Goal: Information Seeking & Learning: Learn about a topic

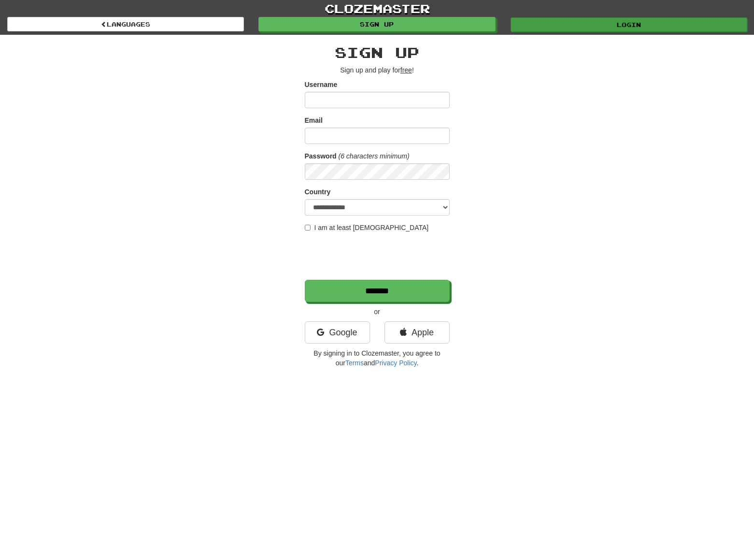
click at [581, 23] on link "Login" at bounding box center [629, 24] width 237 height 14
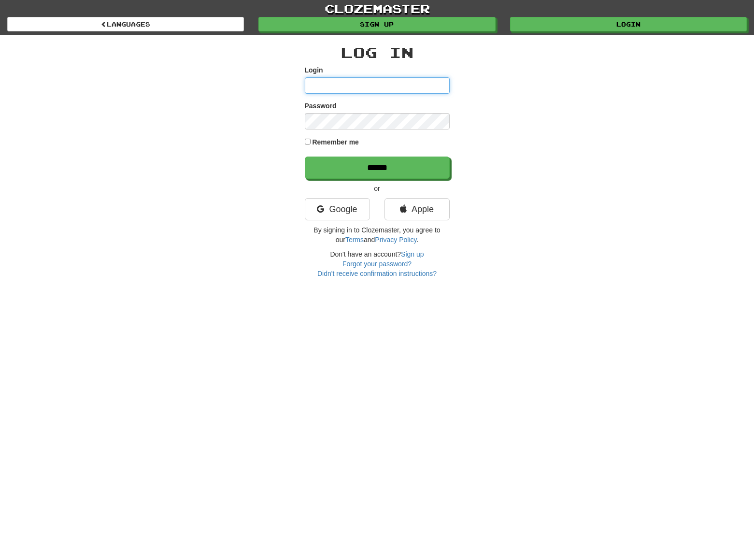
type input "*******"
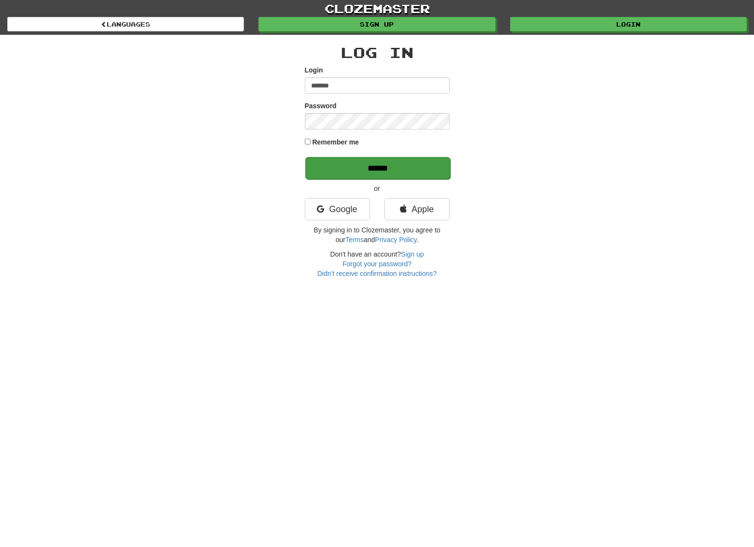
click at [369, 172] on input "******" at bounding box center [377, 168] width 145 height 22
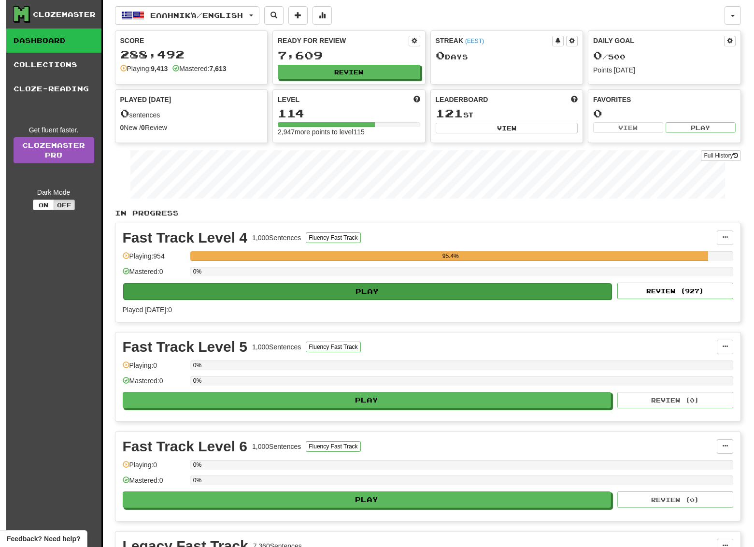
click at [361, 294] on button "Play" at bounding box center [367, 291] width 489 height 16
select select "**"
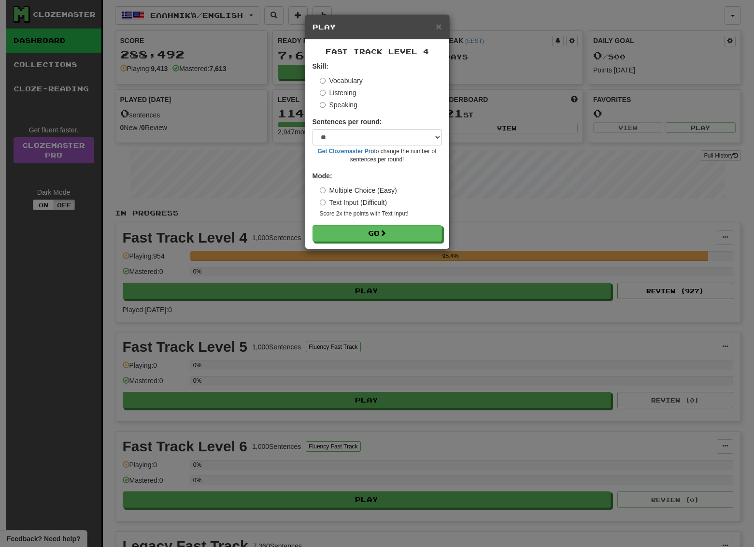
click at [669, 8] on div "× Play Fast Track Level 4 Skill: Vocabulary Listening Speaking Sentences per ro…" at bounding box center [377, 273] width 754 height 547
click at [440, 29] on span "×" at bounding box center [439, 26] width 6 height 11
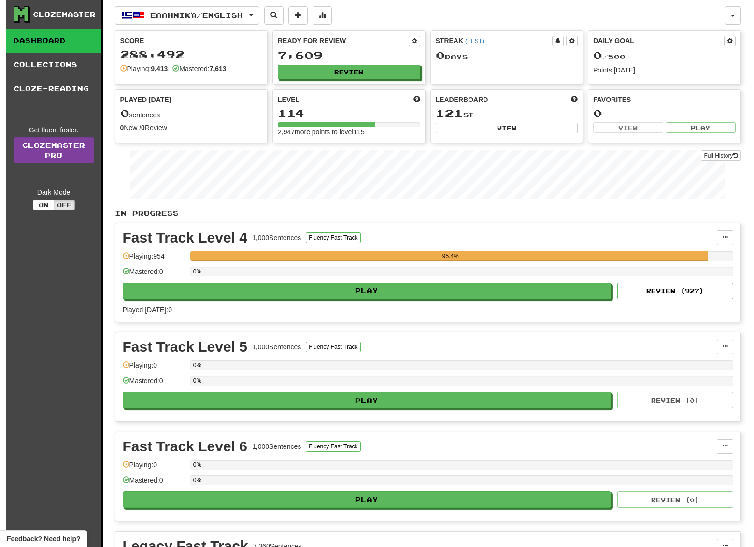
click at [68, 150] on link "Clozemaster Pro" at bounding box center [54, 150] width 81 height 26
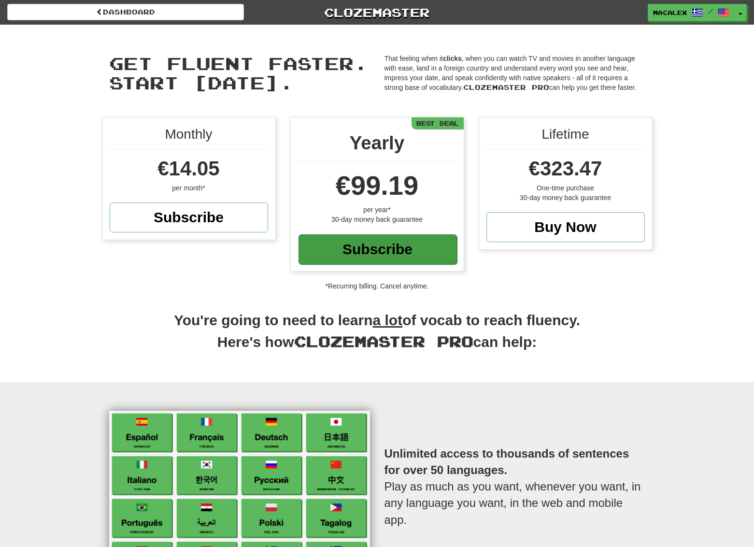
click at [368, 245] on div "Subscribe" at bounding box center [378, 249] width 159 height 30
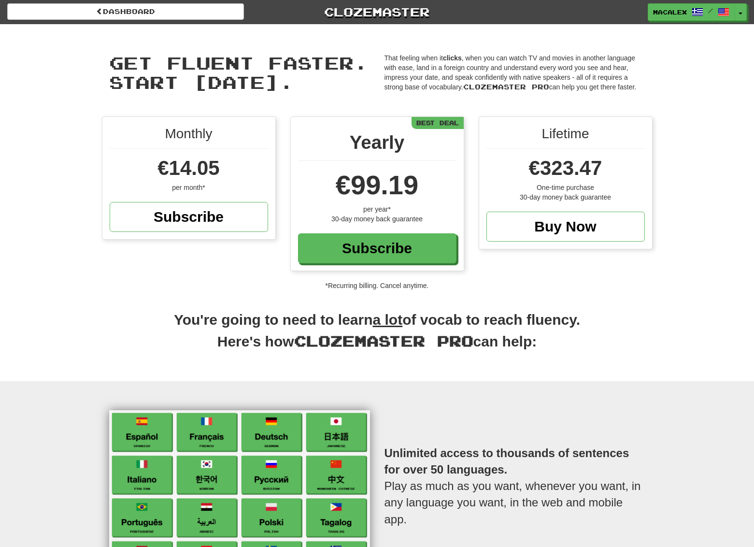
scroll to position [0, 0]
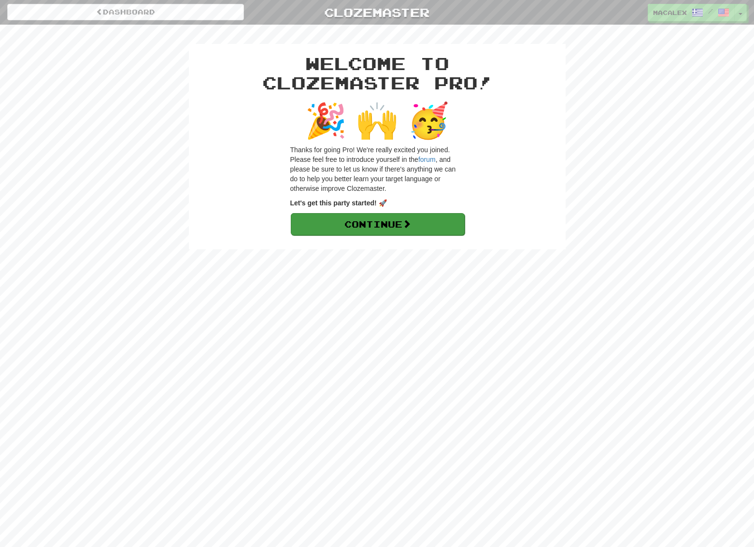
click at [411, 225] on span at bounding box center [407, 223] width 9 height 9
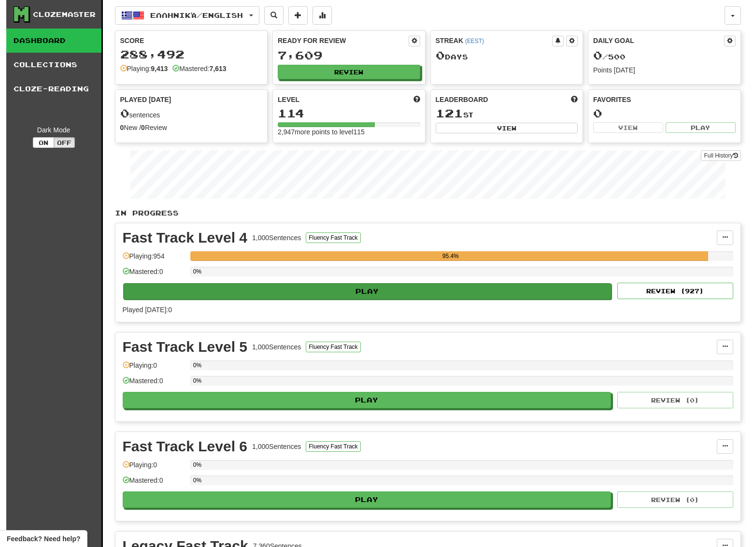
click at [387, 289] on button "Play" at bounding box center [367, 291] width 489 height 16
select select "**"
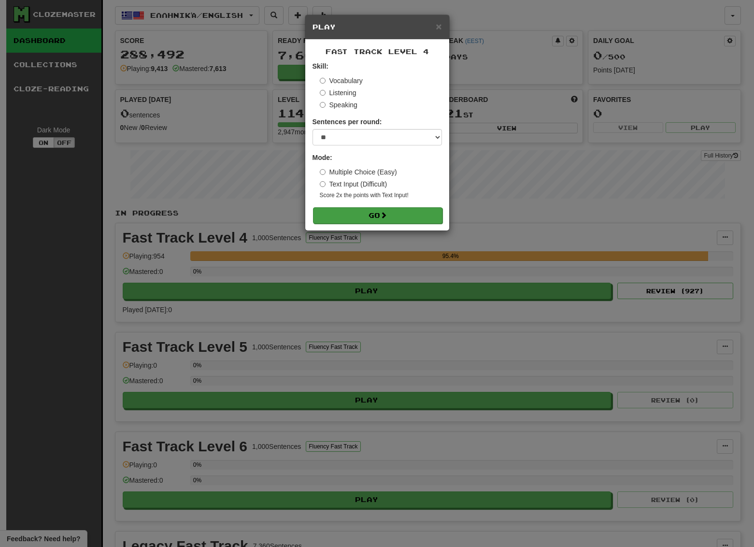
click at [383, 217] on span at bounding box center [383, 215] width 7 height 7
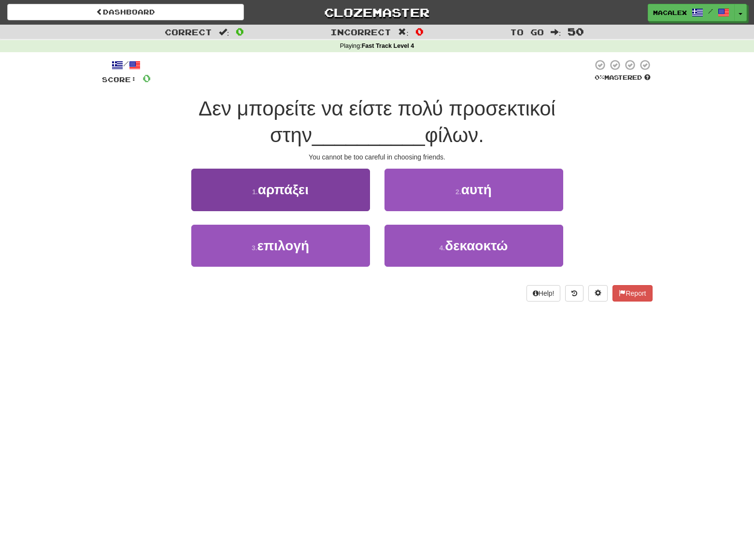
click at [287, 244] on span "επιλογή" at bounding box center [284, 245] width 52 height 15
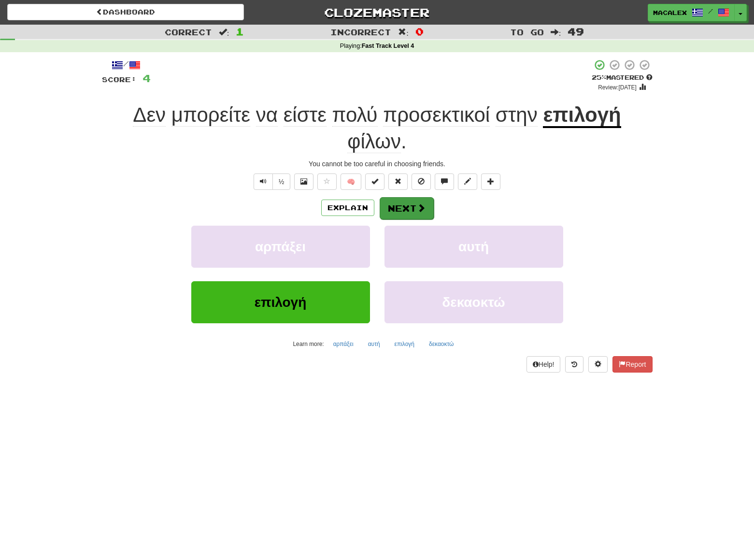
click at [414, 211] on button "Next" at bounding box center [407, 208] width 54 height 22
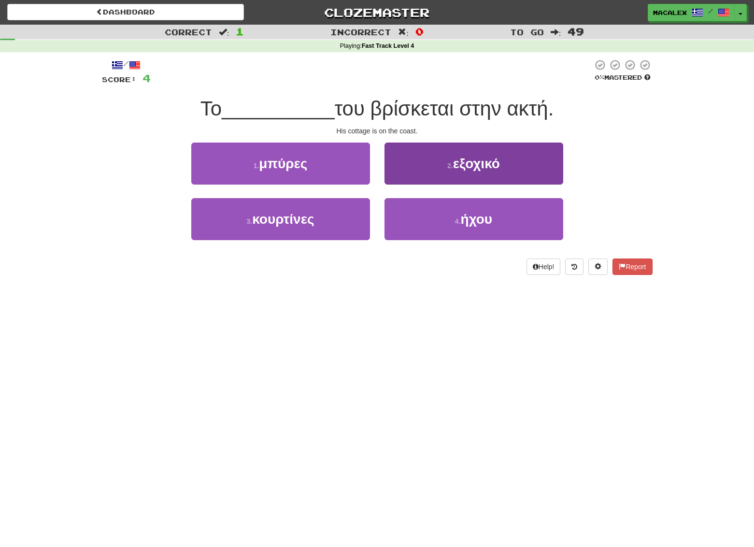
click at [477, 166] on span "εξοχικό" at bounding box center [476, 163] width 47 height 15
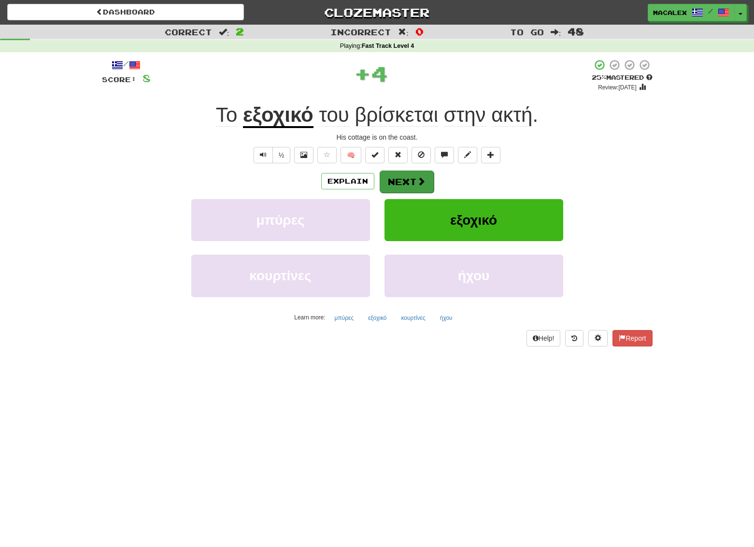
scroll to position [0, 0]
click at [415, 180] on button "Next" at bounding box center [407, 182] width 54 height 22
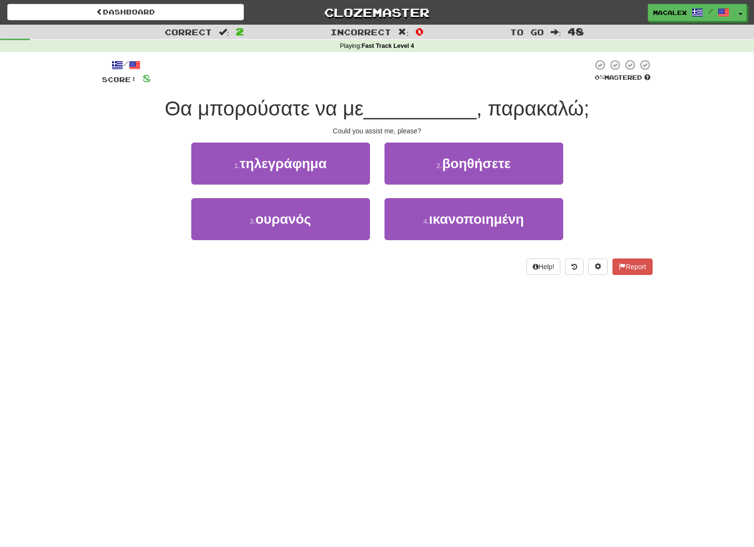
click at [443, 168] on button "2 . βοηθήσετε" at bounding box center [474, 164] width 179 height 42
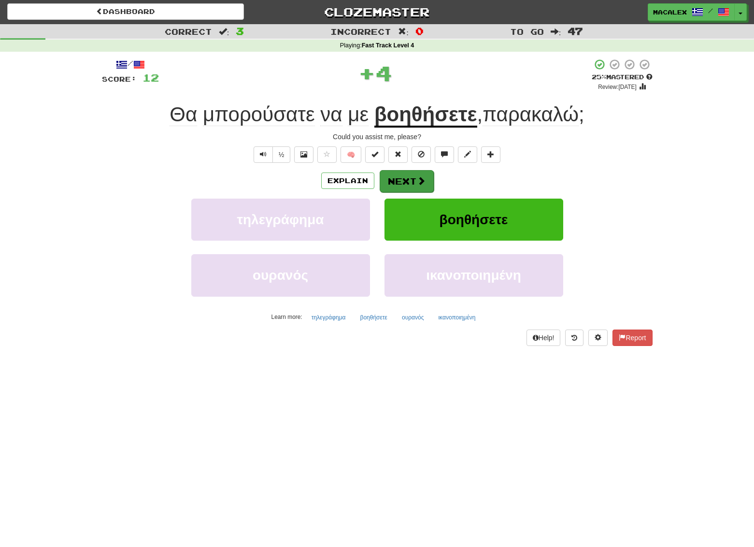
click at [412, 180] on button "Next" at bounding box center [407, 181] width 54 height 22
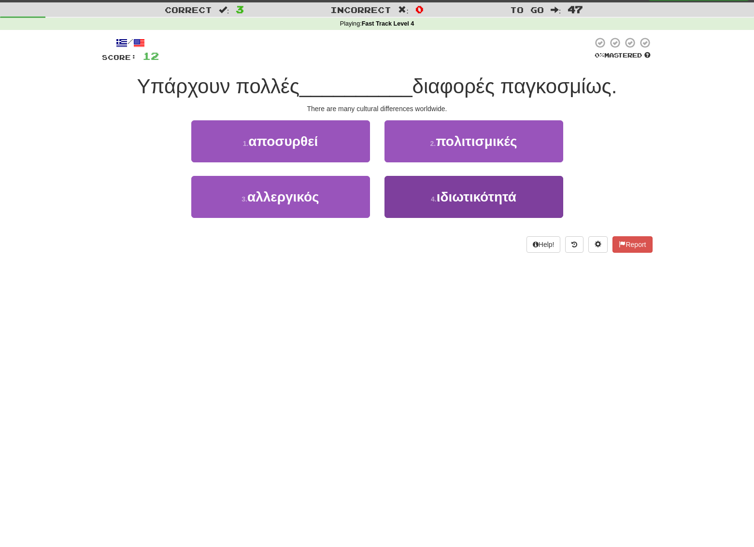
scroll to position [22, 0]
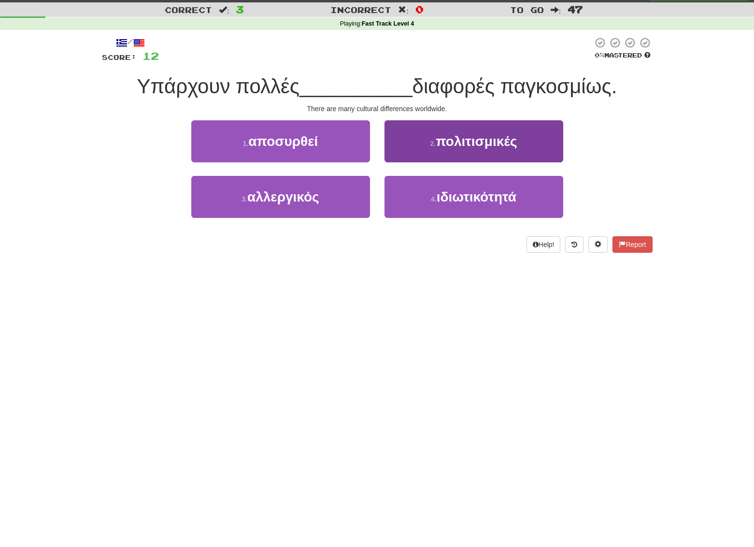
click at [473, 145] on span "πολιτισμικές" at bounding box center [476, 141] width 81 height 15
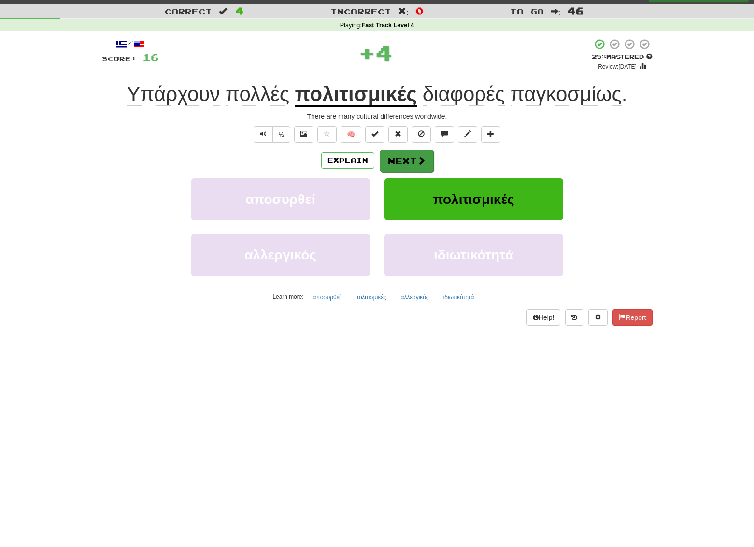
scroll to position [24, 0]
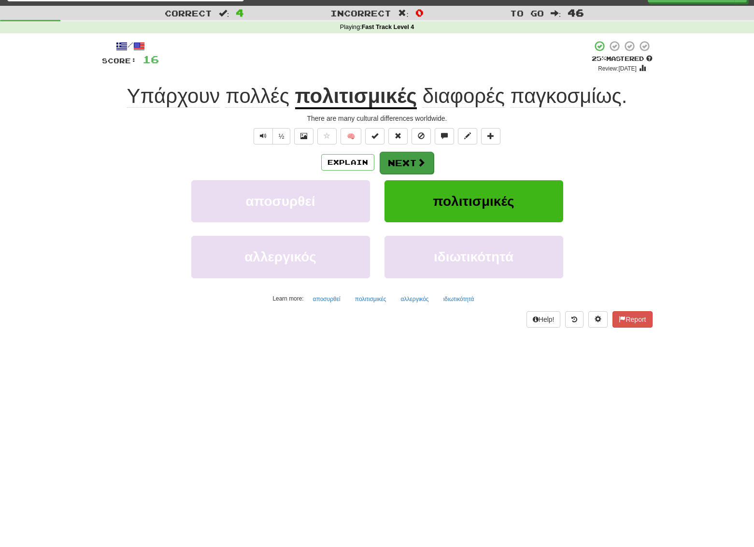
click at [410, 159] on button "Next" at bounding box center [407, 163] width 54 height 22
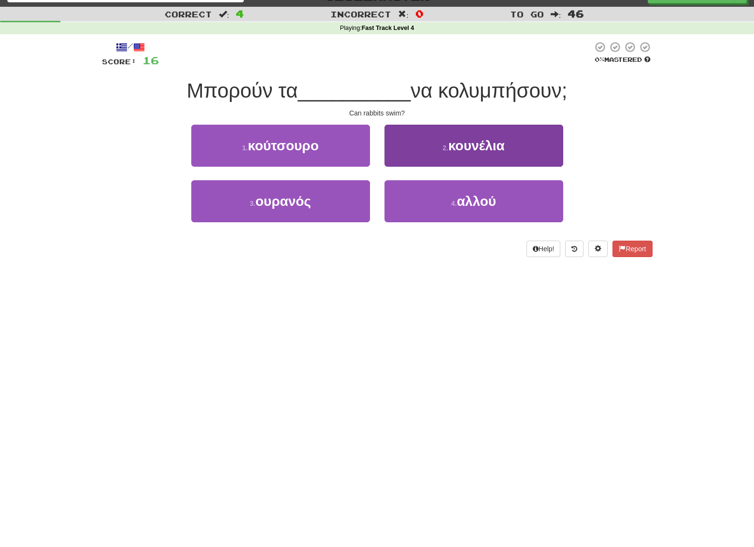
scroll to position [18, 0]
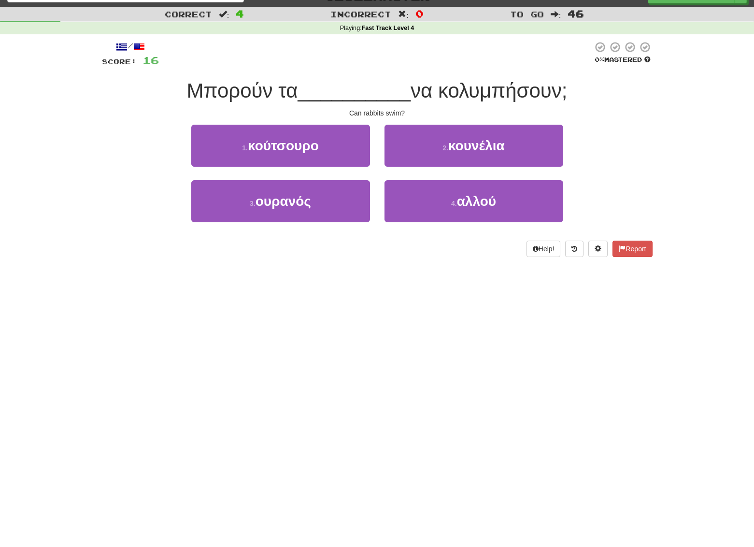
click at [412, 149] on button "2 . κουνέλια" at bounding box center [474, 146] width 179 height 42
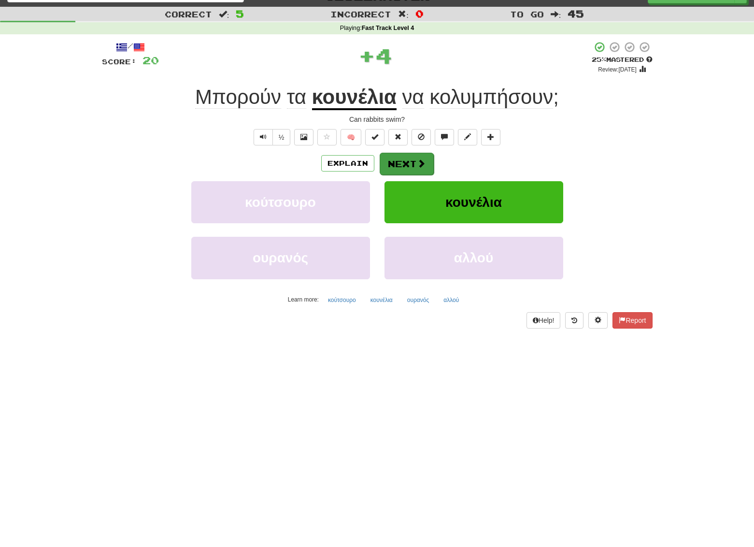
scroll to position [16, 0]
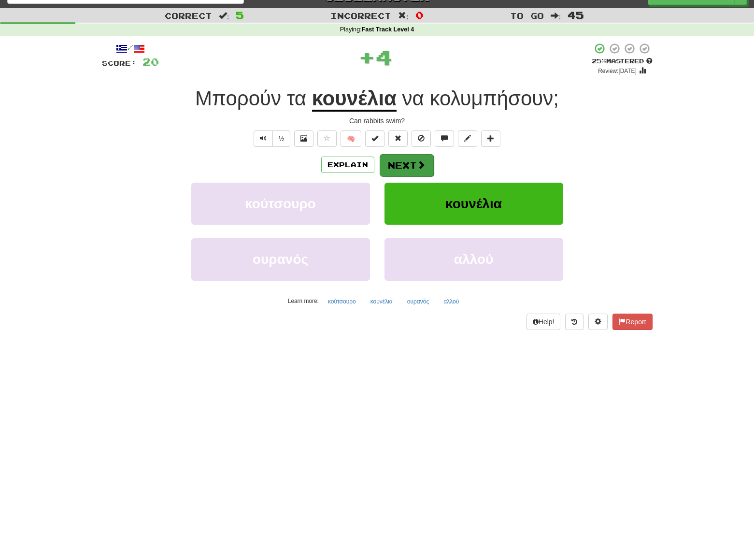
click at [395, 160] on button "Next" at bounding box center [407, 165] width 54 height 22
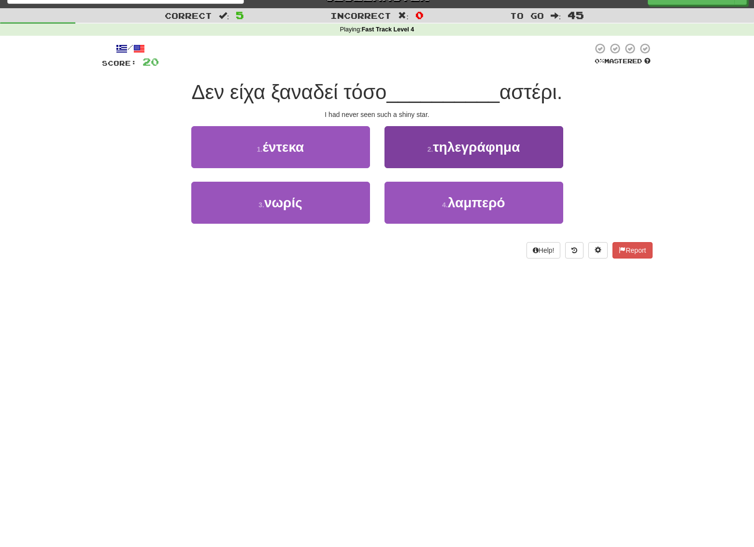
scroll to position [15, 0]
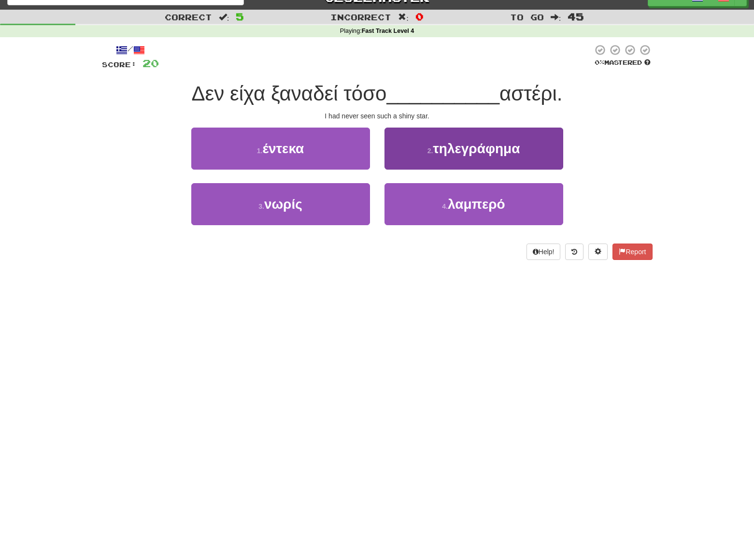
click at [472, 206] on span "λαμπερό" at bounding box center [477, 204] width 58 height 15
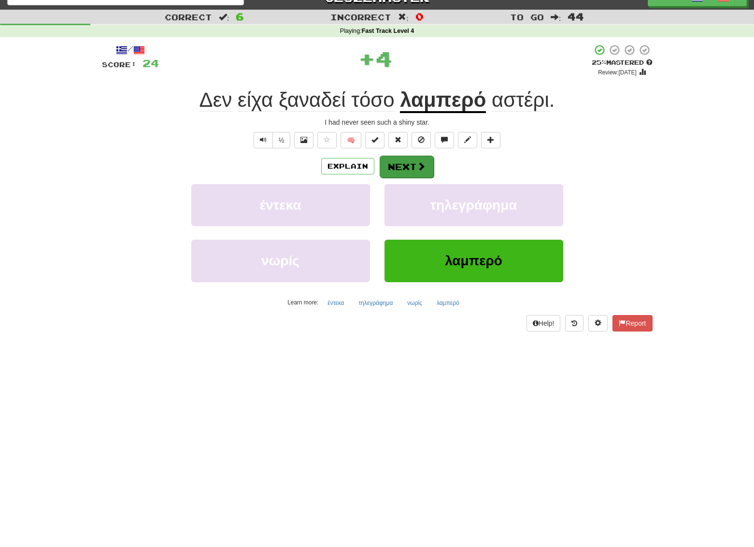
click at [411, 171] on button "Next" at bounding box center [407, 167] width 54 height 22
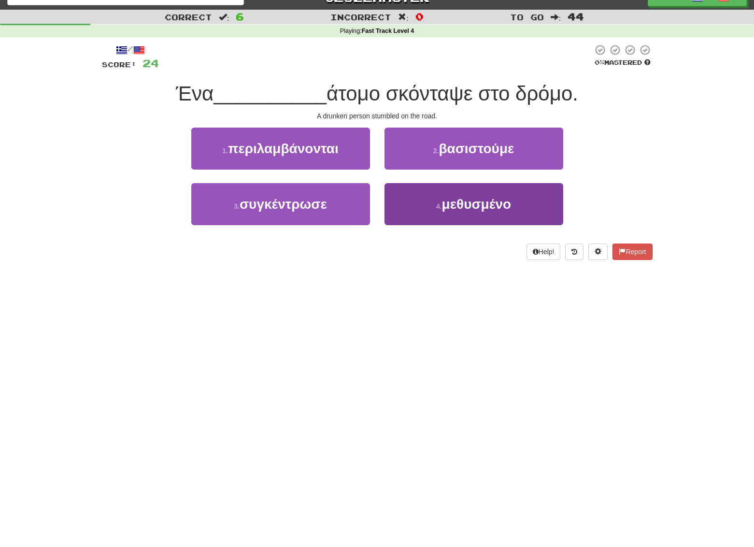
scroll to position [14, 0]
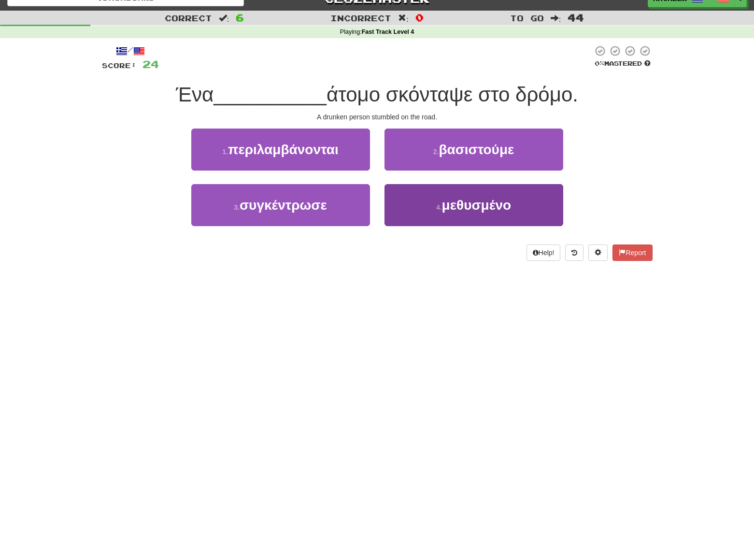
click at [459, 208] on span "μεθυσμένο" at bounding box center [476, 205] width 69 height 15
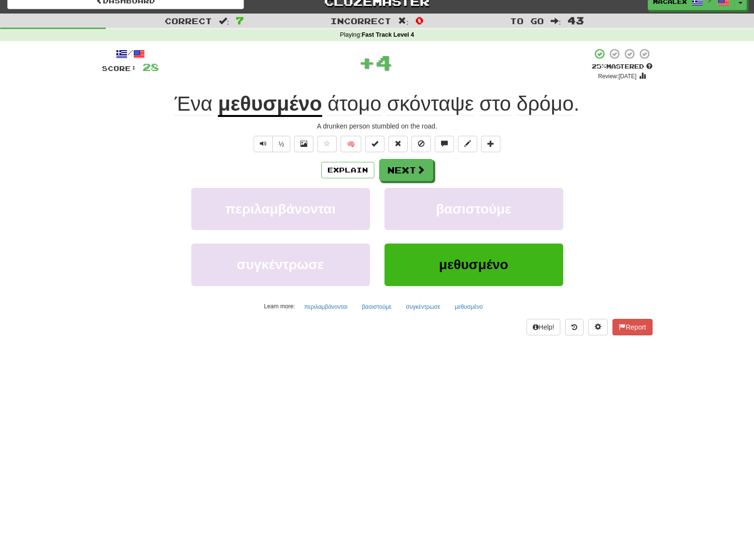
scroll to position [10, 0]
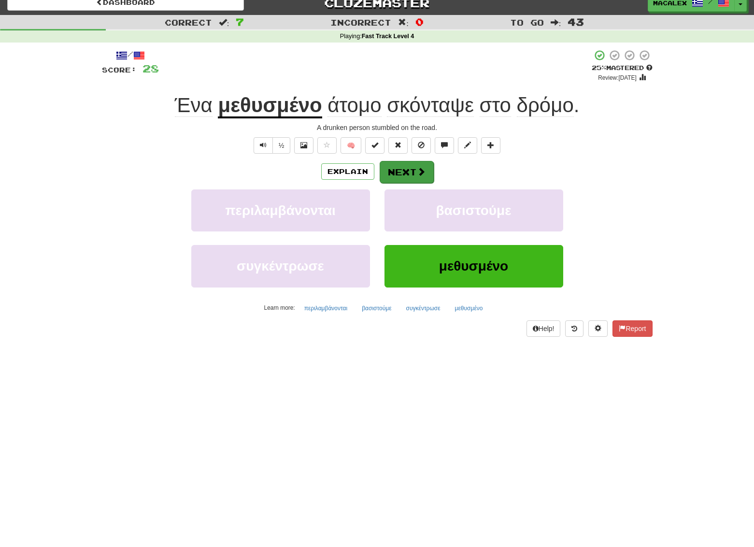
click at [410, 171] on button "Next" at bounding box center [407, 172] width 54 height 22
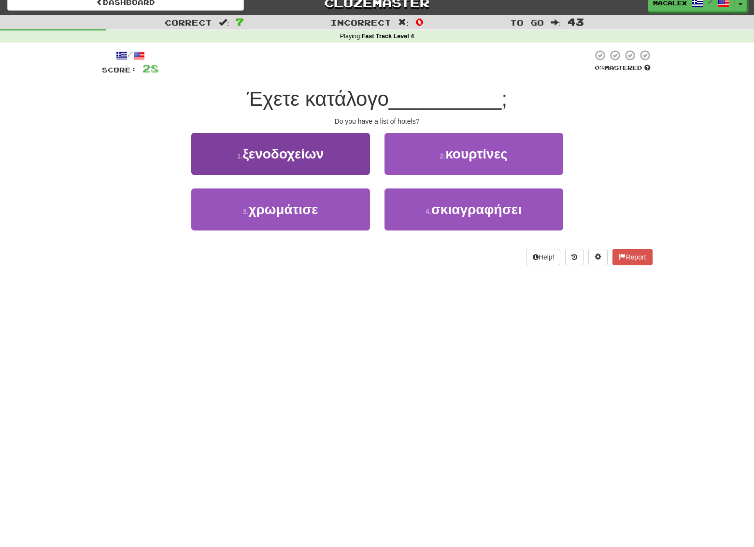
click at [343, 162] on button "1 . ξενοδοχείων" at bounding box center [280, 154] width 179 height 42
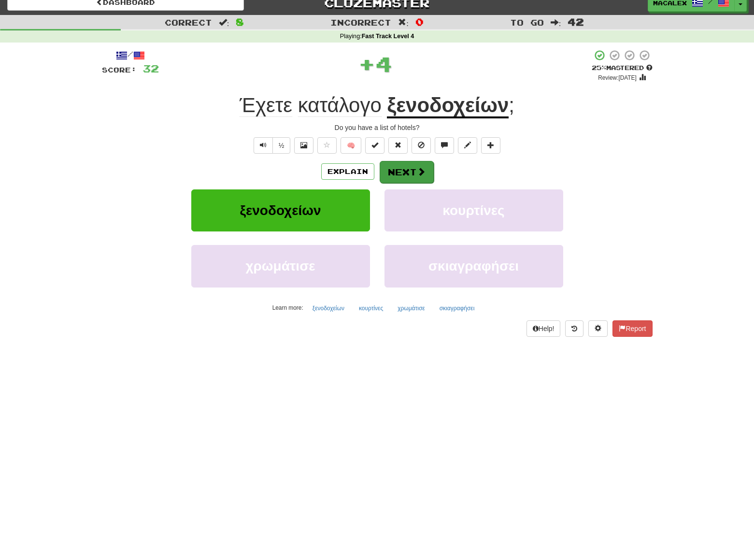
scroll to position [4, 0]
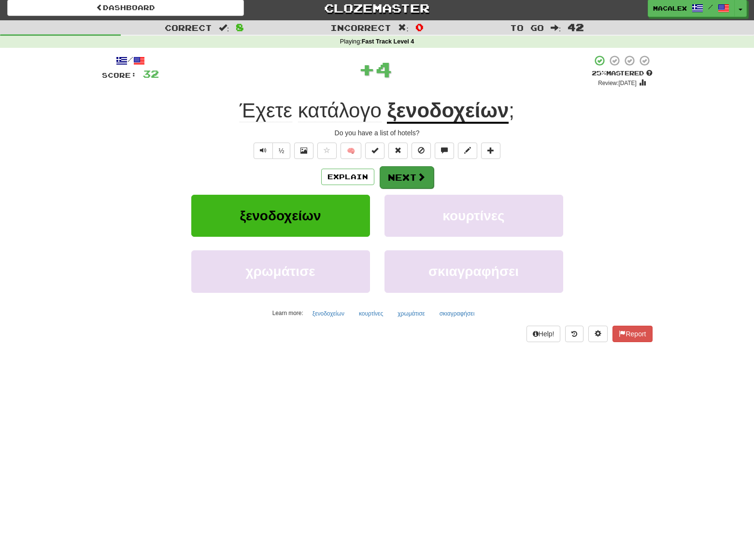
click at [393, 169] on button "Next" at bounding box center [407, 177] width 54 height 22
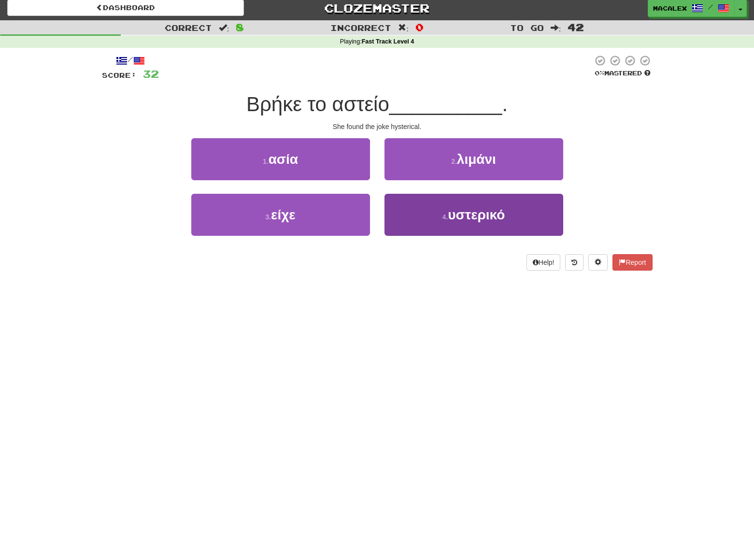
click at [458, 218] on span "υστερικό" at bounding box center [476, 214] width 57 height 15
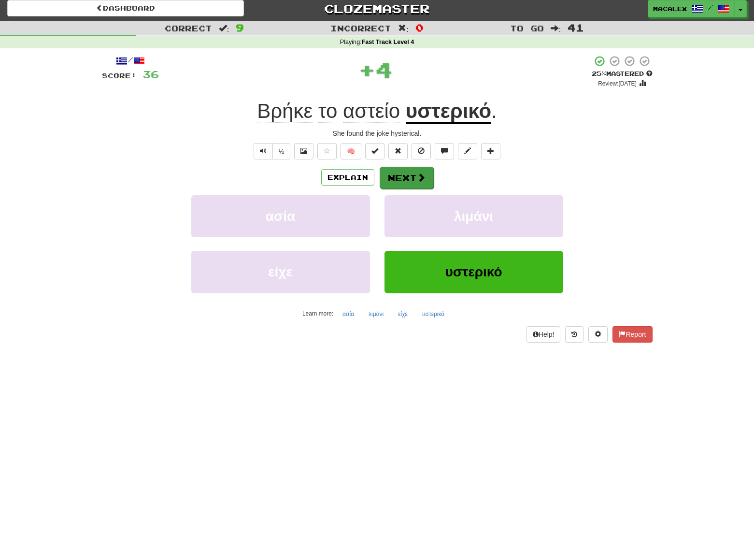
click at [417, 181] on span at bounding box center [421, 177] width 9 height 9
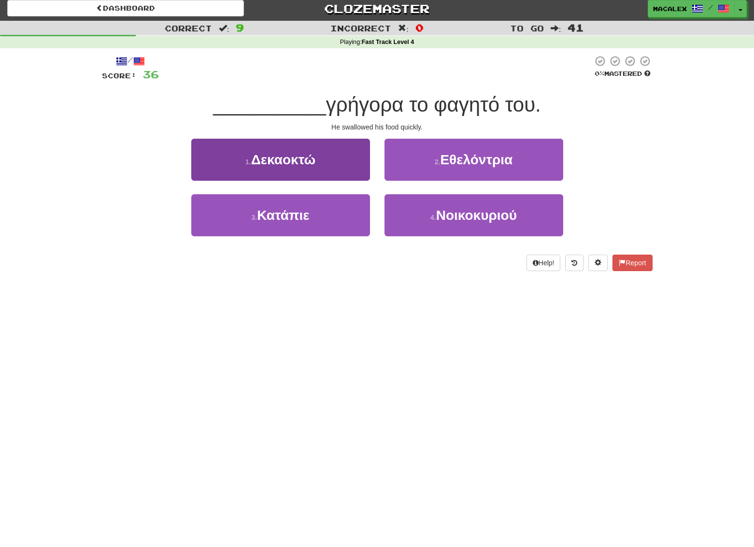
click at [275, 217] on span "Κατάπιε" at bounding box center [283, 215] width 52 height 15
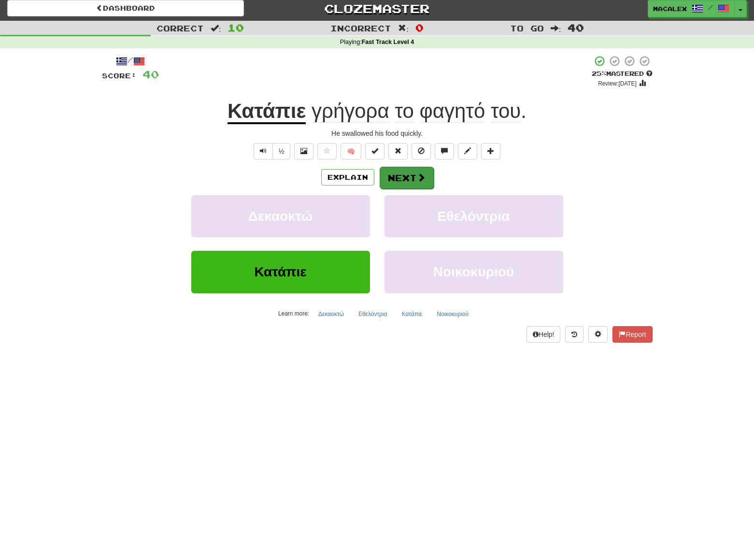
click at [401, 179] on button "Next" at bounding box center [407, 178] width 54 height 22
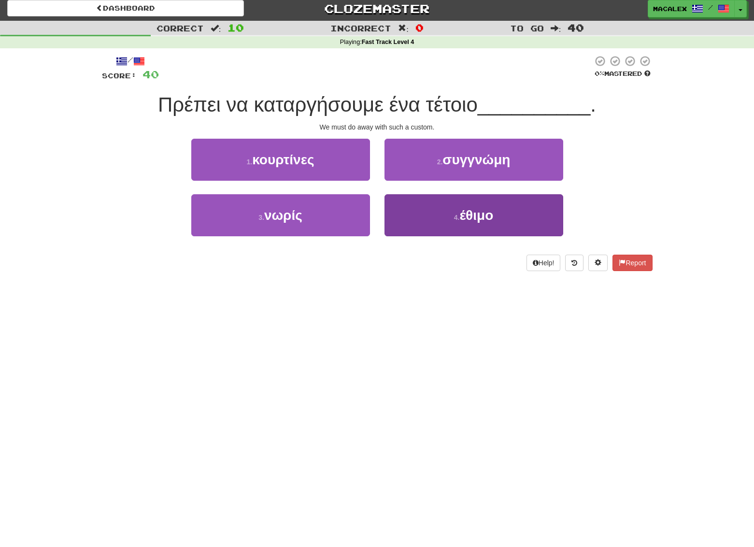
click at [469, 215] on span "έθιμο" at bounding box center [477, 215] width 34 height 15
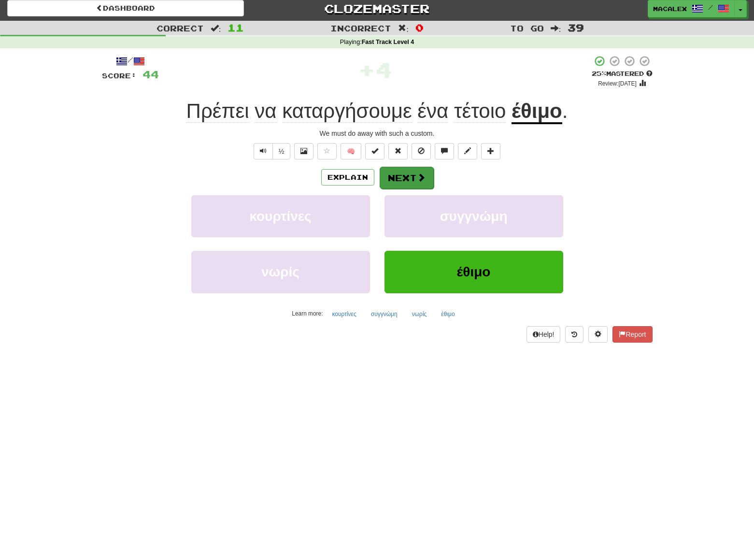
click at [420, 178] on span at bounding box center [421, 177] width 9 height 9
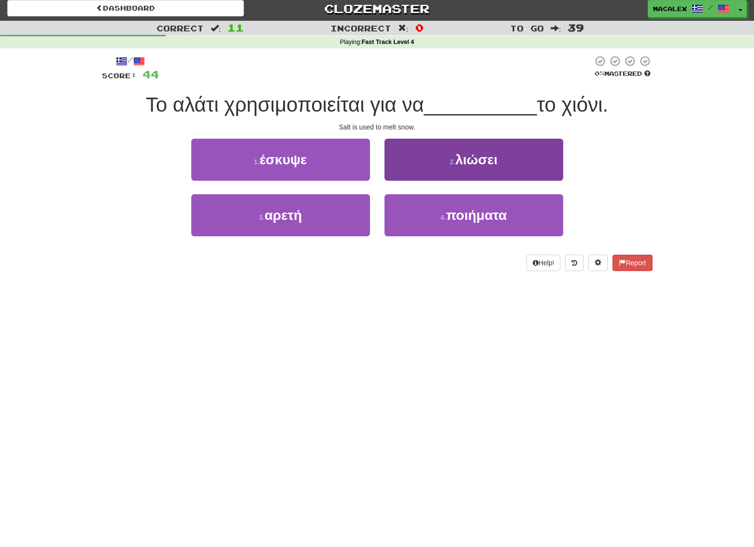
click at [466, 163] on span "λιώσει" at bounding box center [477, 159] width 42 height 15
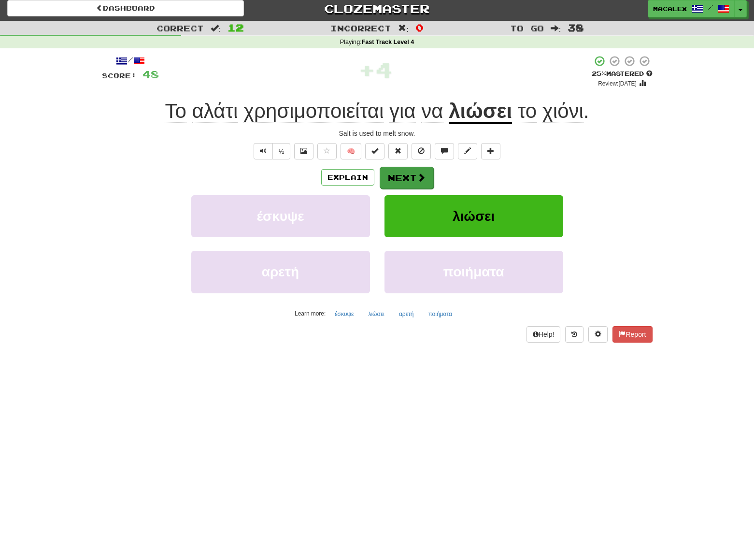
click at [417, 176] on span at bounding box center [421, 177] width 9 height 9
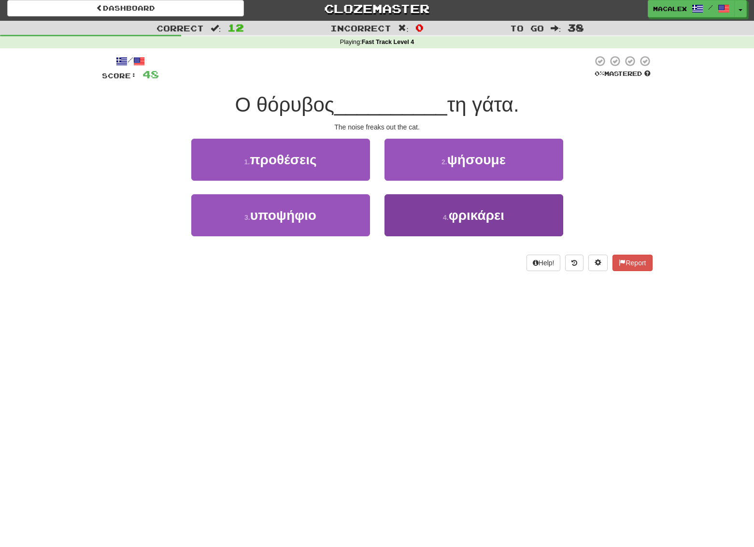
click at [463, 218] on span "φρικάρει" at bounding box center [477, 215] width 56 height 15
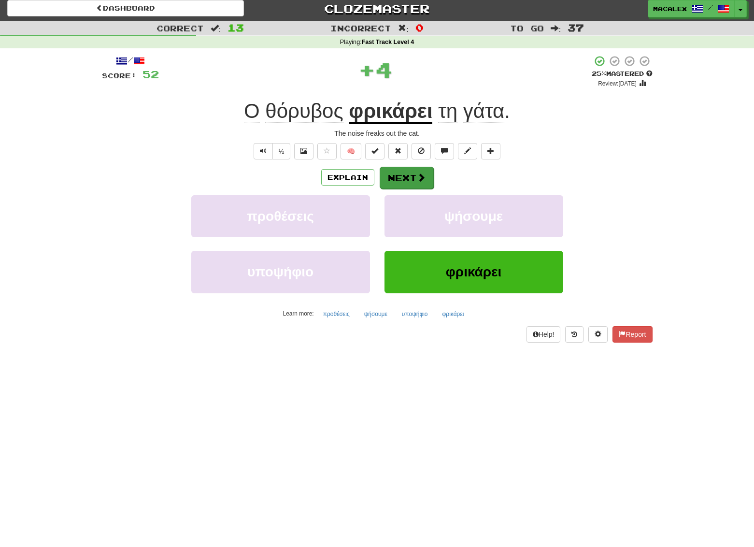
click at [415, 176] on button "Next" at bounding box center [407, 178] width 54 height 22
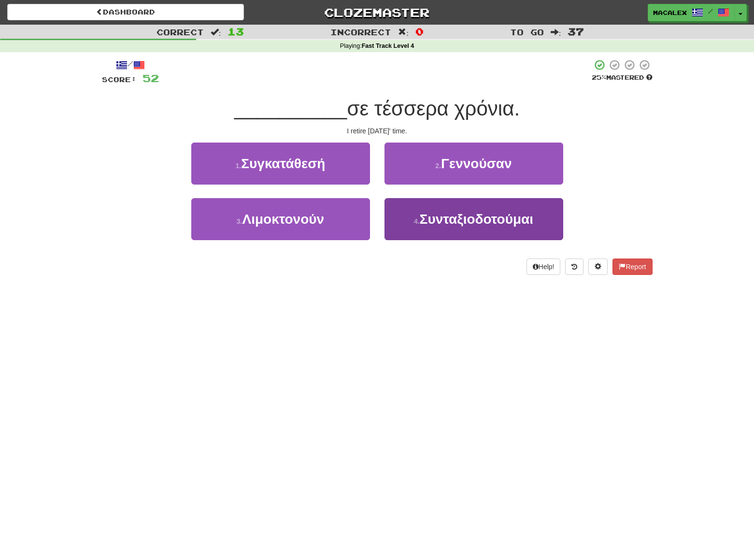
scroll to position [2, 0]
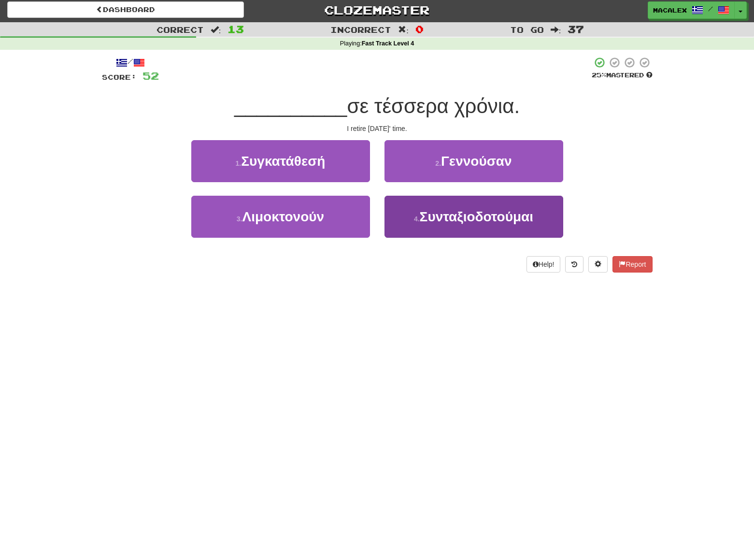
click at [455, 219] on span "Συνταξιοδοτούμαι" at bounding box center [477, 216] width 114 height 15
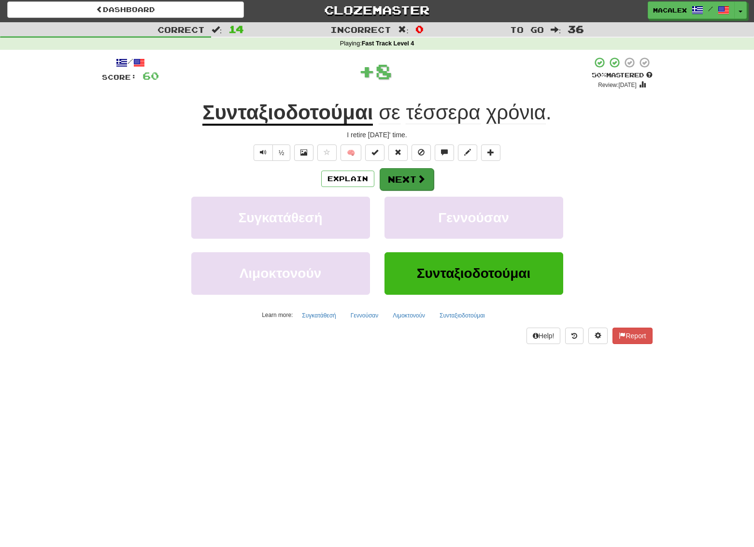
click at [415, 178] on button "Next" at bounding box center [407, 179] width 54 height 22
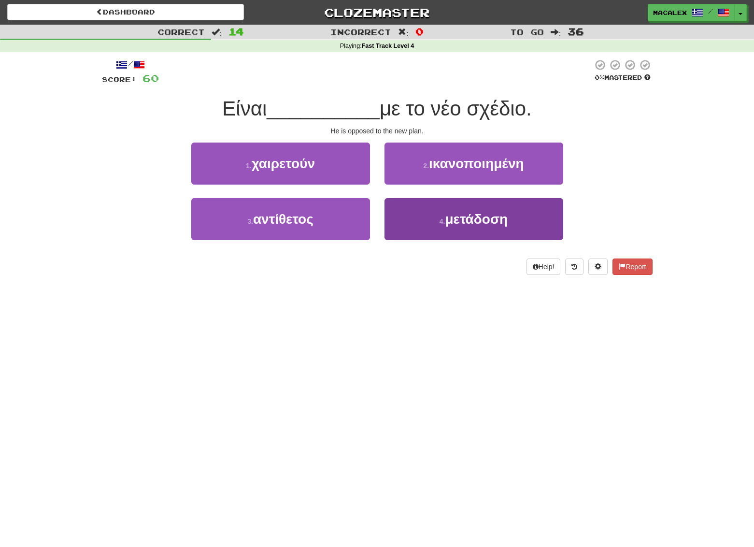
scroll to position [0, 0]
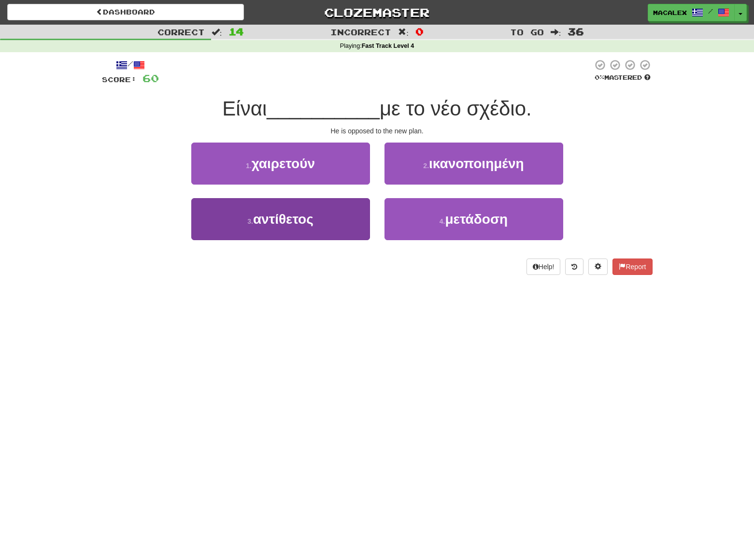
click at [293, 224] on span "αντίθετος" at bounding box center [283, 219] width 60 height 15
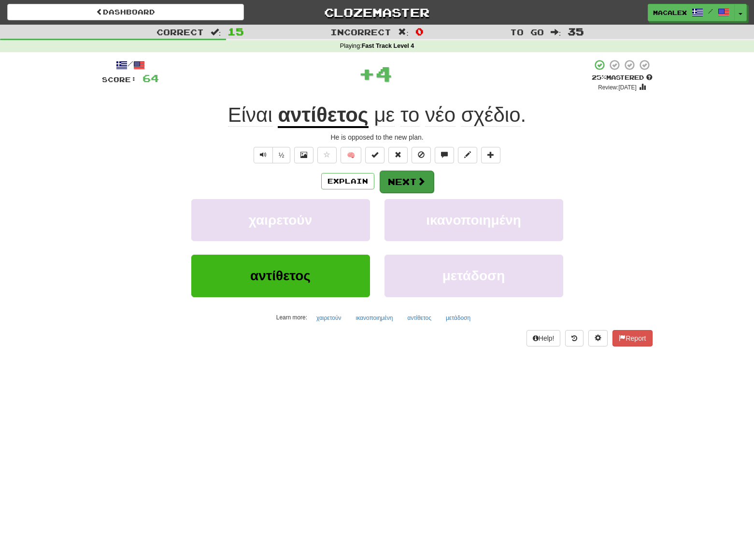
click at [411, 183] on button "Next" at bounding box center [407, 182] width 54 height 22
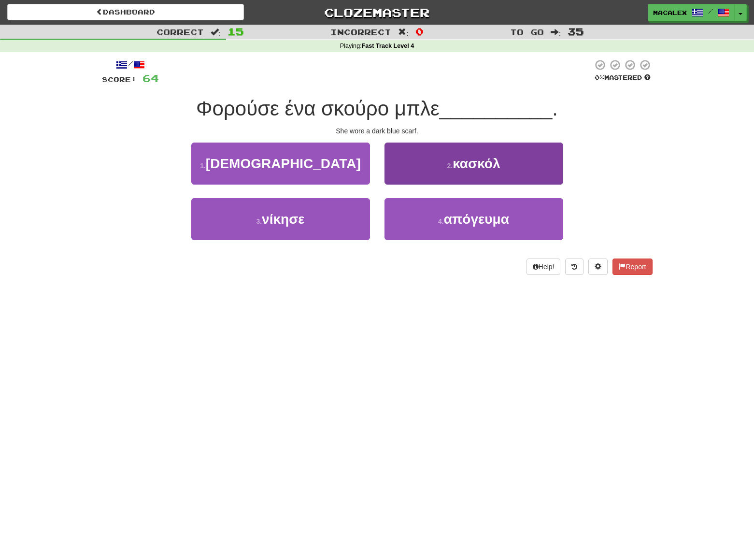
click at [456, 163] on span "κασκόλ" at bounding box center [476, 163] width 47 height 15
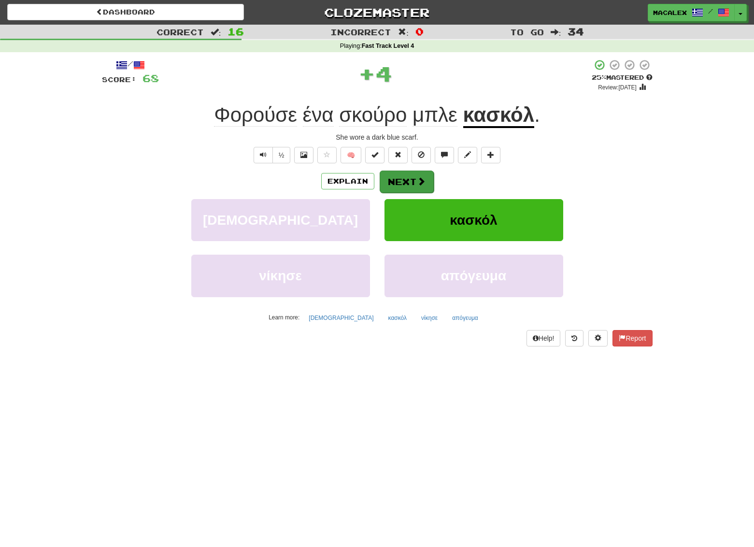
click at [421, 185] on span at bounding box center [421, 181] width 9 height 9
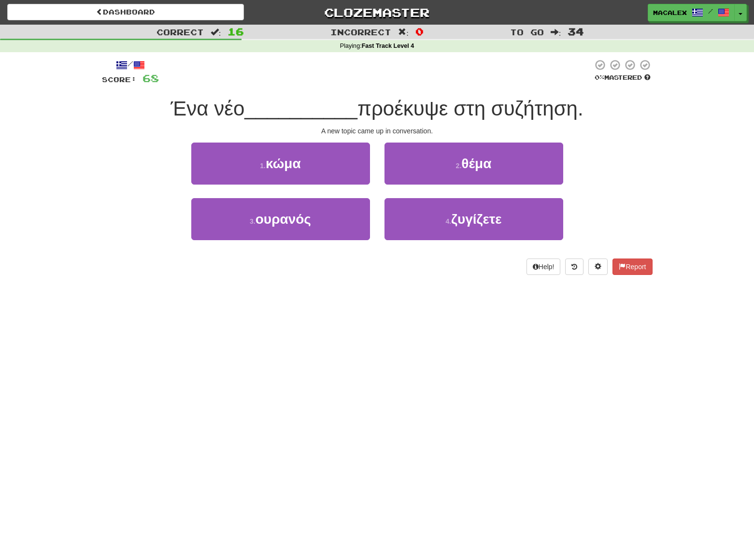
click at [471, 168] on span "θέμα" at bounding box center [477, 163] width 30 height 15
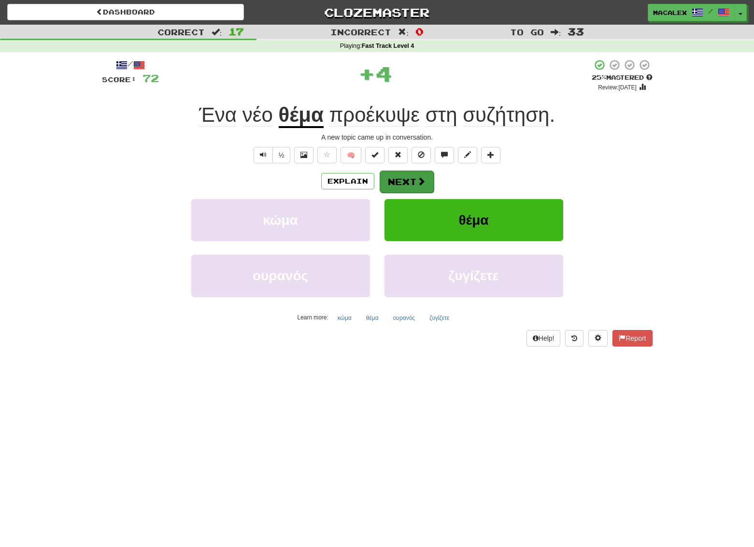
click at [404, 184] on button "Next" at bounding box center [407, 182] width 54 height 22
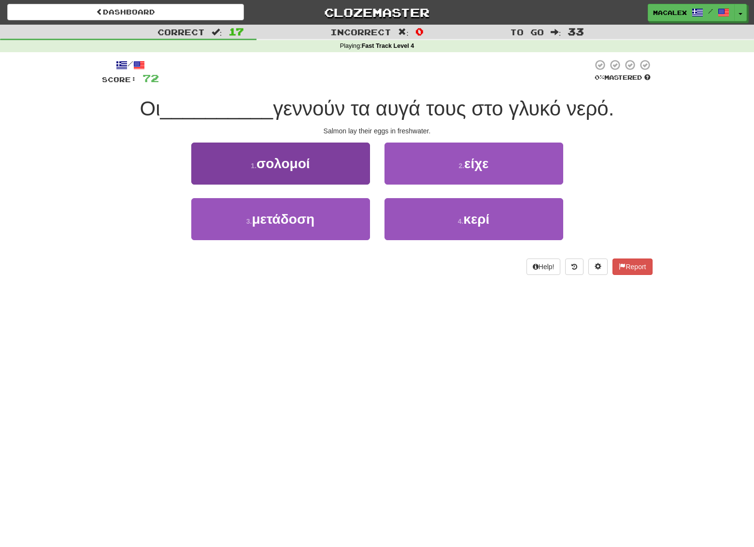
click at [287, 167] on span "σολομοί" at bounding box center [284, 163] width 54 height 15
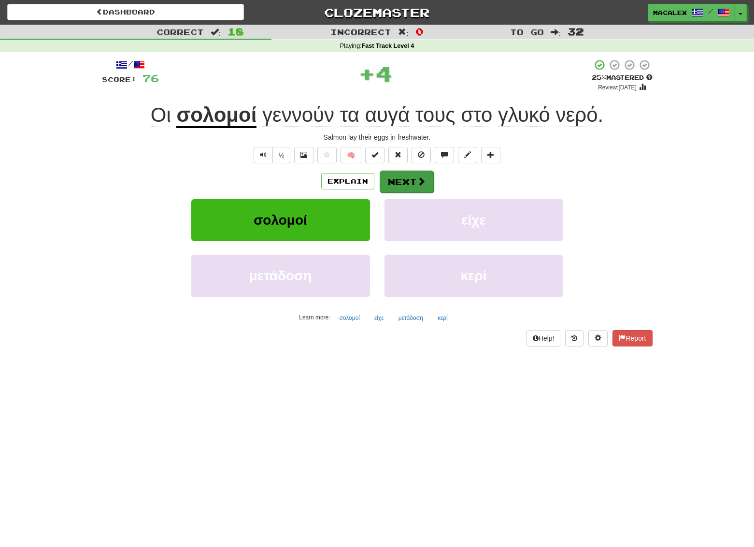
click at [394, 181] on button "Next" at bounding box center [407, 182] width 54 height 22
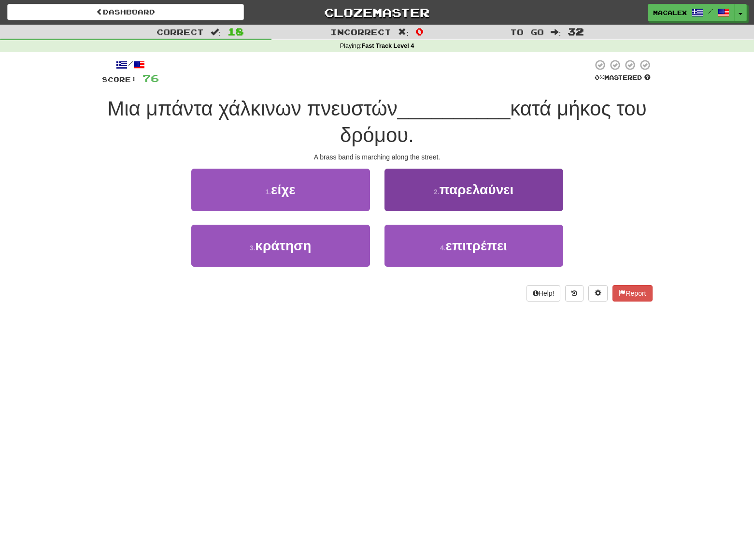
click at [469, 193] on span "παρελαύνει" at bounding box center [476, 189] width 74 height 15
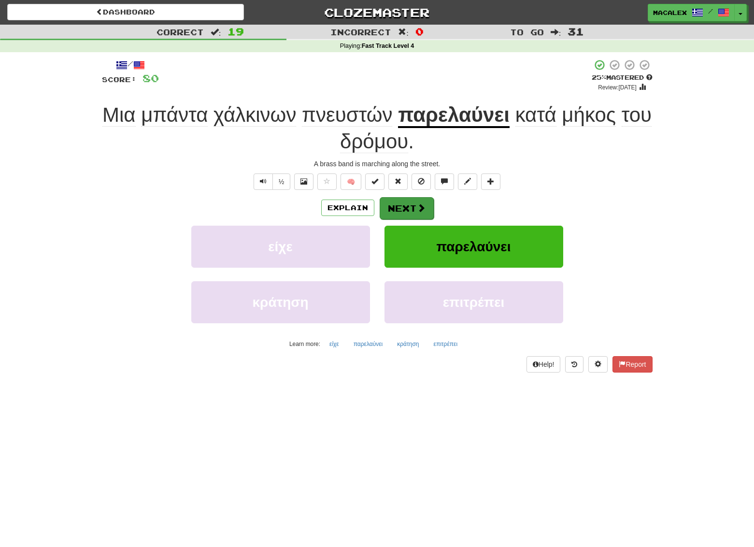
click at [415, 210] on button "Next" at bounding box center [407, 208] width 54 height 22
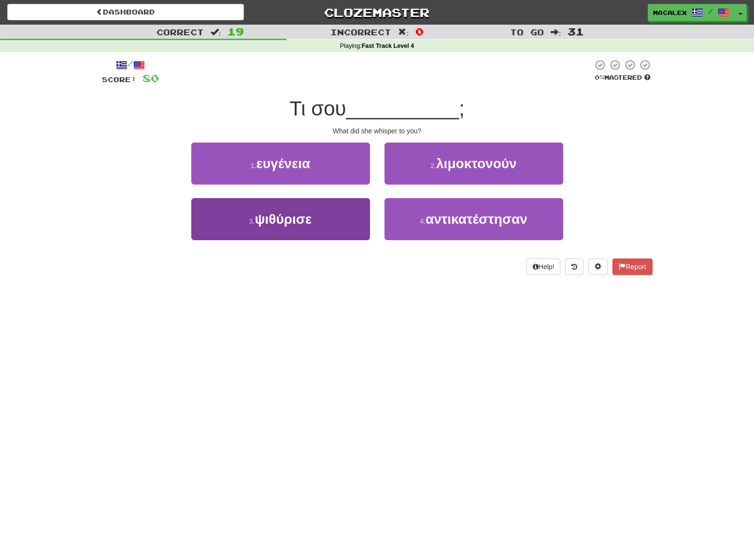
click at [274, 217] on span "ψιθύρισε" at bounding box center [283, 219] width 57 height 15
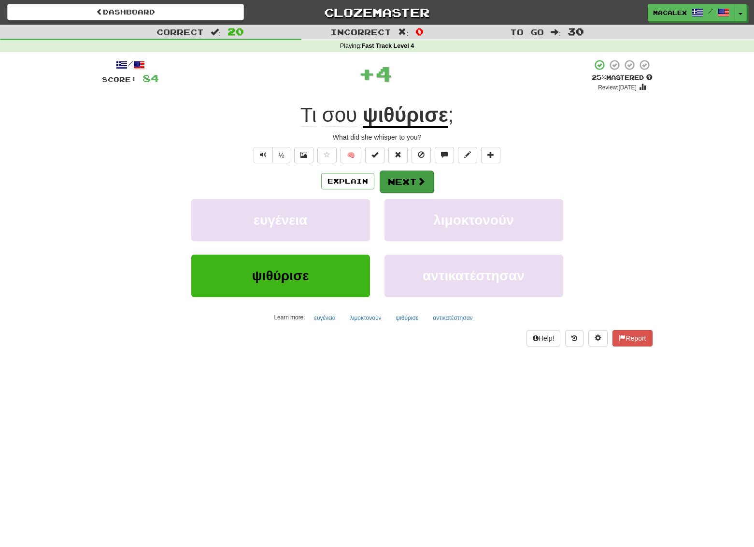
click at [394, 181] on button "Next" at bounding box center [407, 182] width 54 height 22
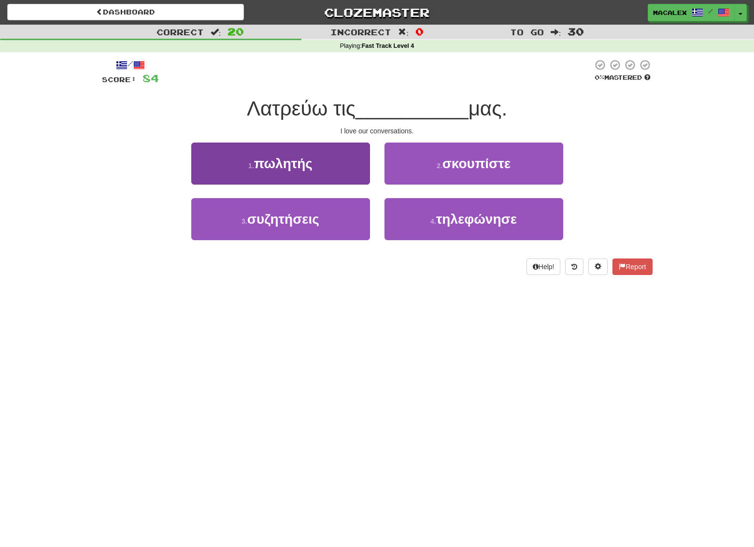
click at [273, 166] on span "πωλητής" at bounding box center [283, 163] width 58 height 15
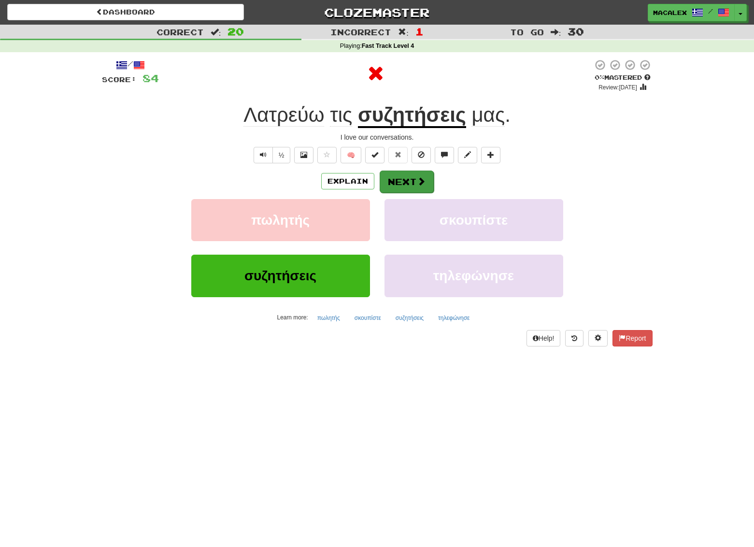
click at [406, 177] on button "Next" at bounding box center [407, 182] width 54 height 22
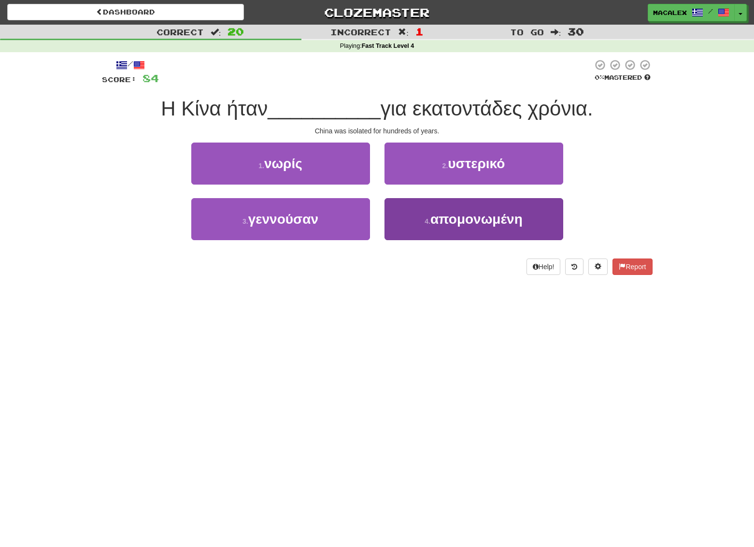
click at [468, 221] on span "απομονωμένη" at bounding box center [477, 219] width 92 height 15
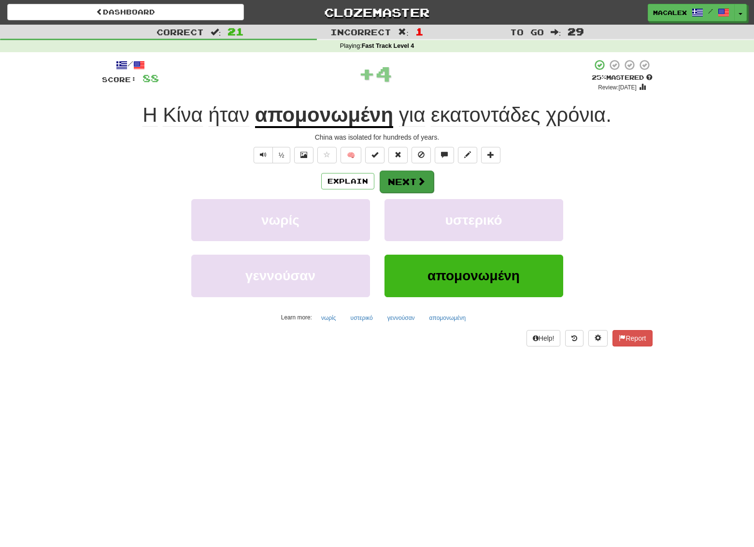
click at [411, 185] on button "Next" at bounding box center [407, 182] width 54 height 22
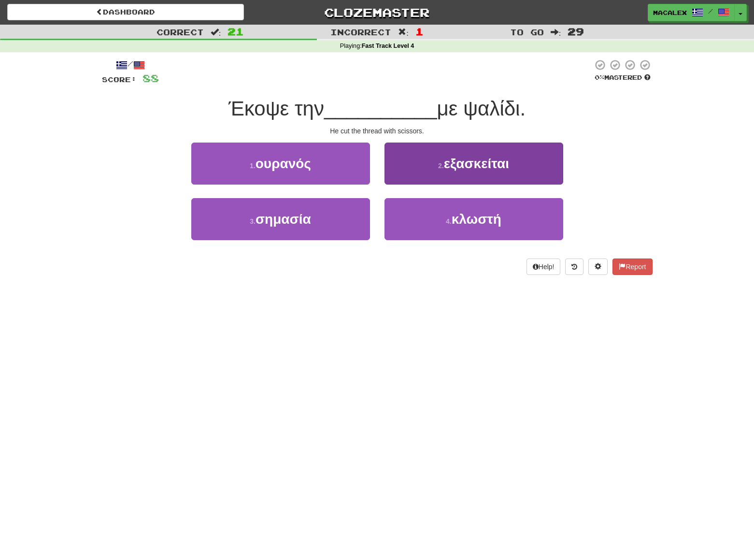
click at [470, 222] on span "κλωστή" at bounding box center [477, 219] width 50 height 15
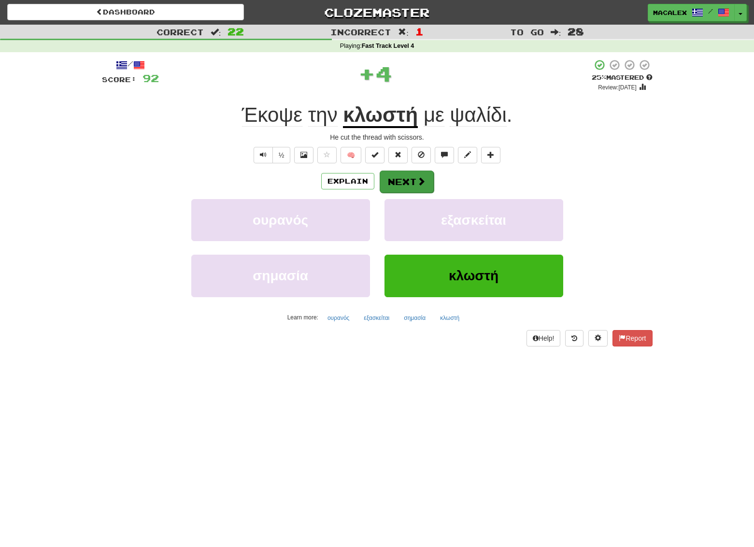
click at [417, 183] on span at bounding box center [421, 181] width 9 height 9
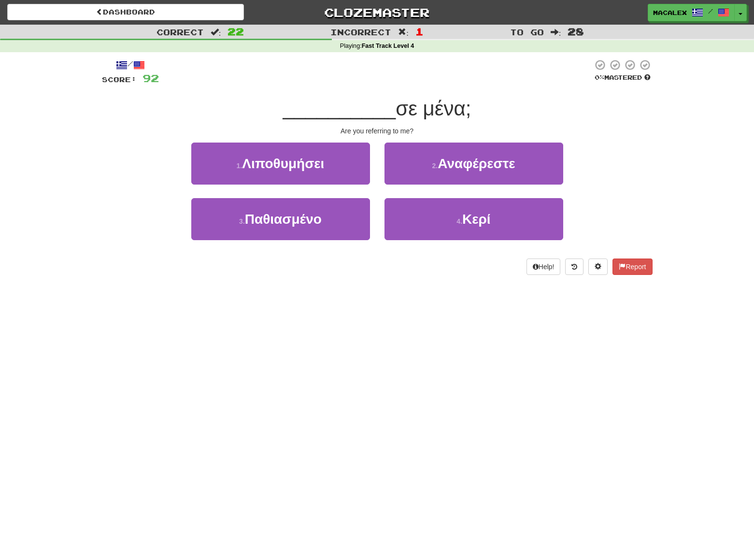
click at [500, 165] on span "Αναφέρεστε" at bounding box center [476, 163] width 77 height 15
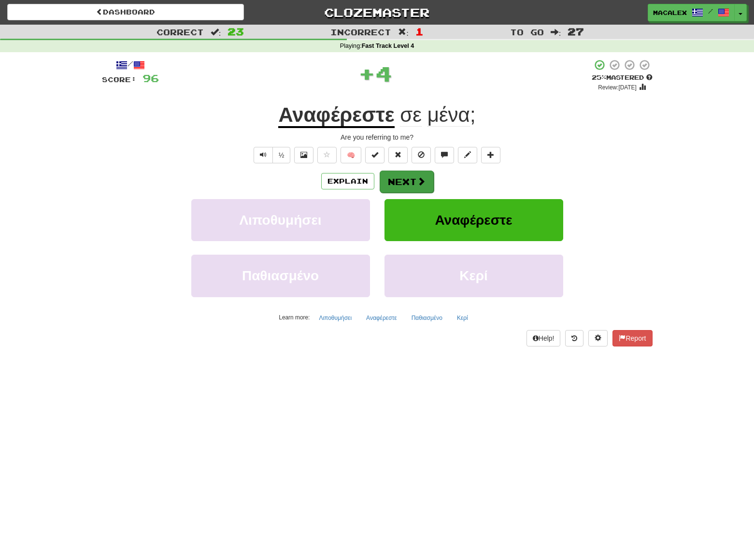
click at [411, 184] on button "Next" at bounding box center [407, 182] width 54 height 22
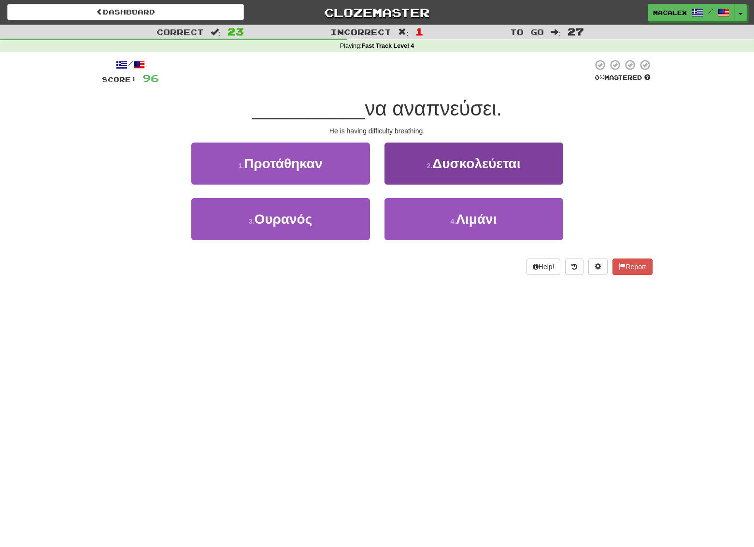
click at [448, 161] on span "Δυσκολεύεται" at bounding box center [477, 163] width 88 height 15
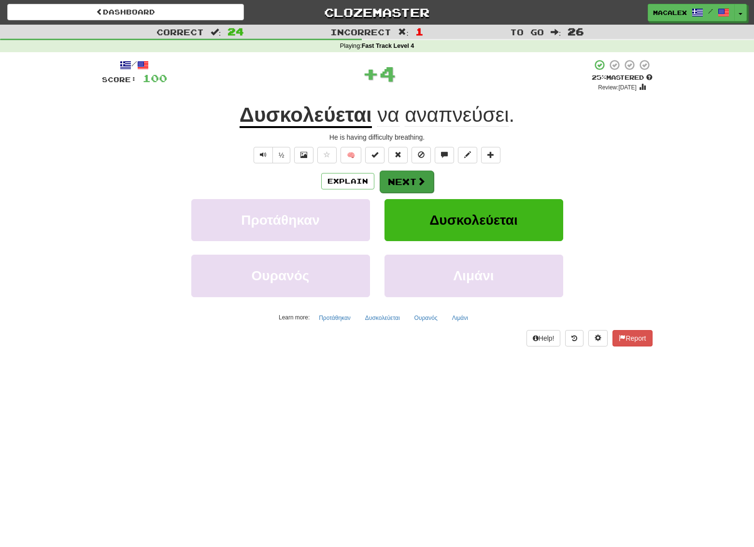
click at [406, 180] on button "Next" at bounding box center [407, 182] width 54 height 22
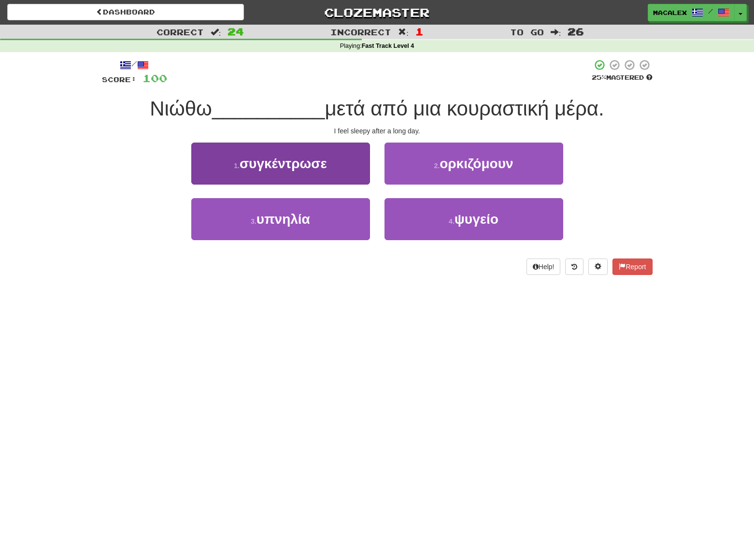
click at [273, 216] on span "υπνηλία" at bounding box center [284, 219] width 54 height 15
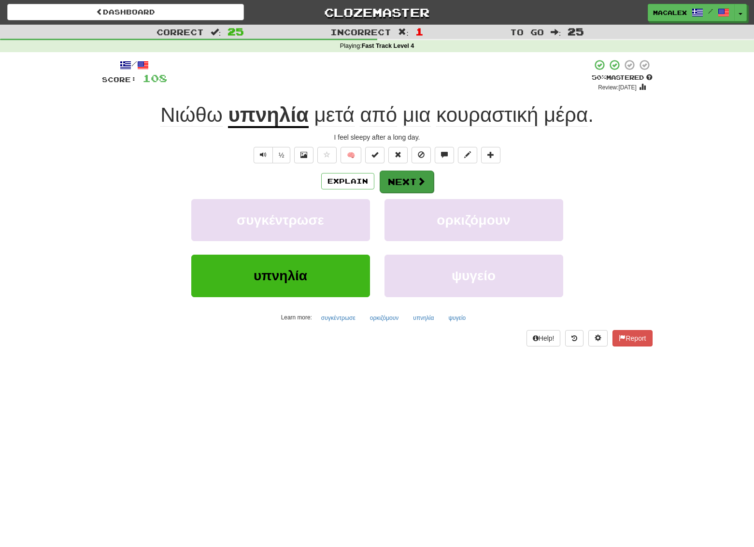
click at [414, 184] on button "Next" at bounding box center [407, 182] width 54 height 22
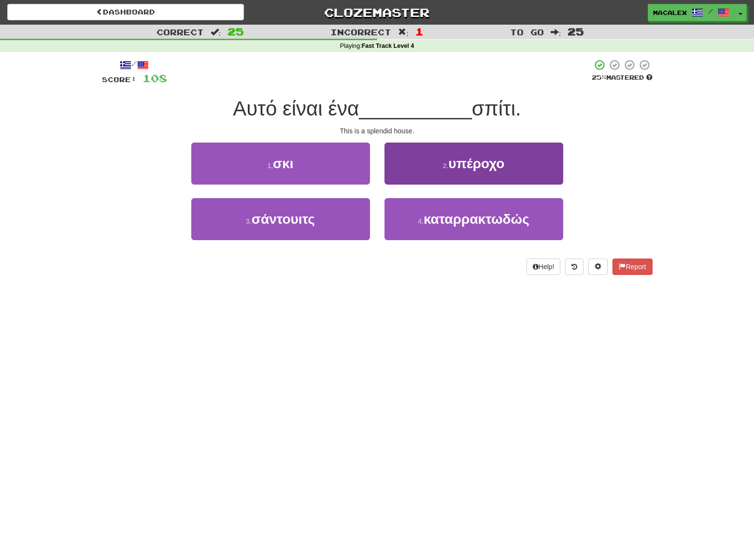
click at [447, 179] on button "2 . υπέροχο" at bounding box center [474, 164] width 179 height 42
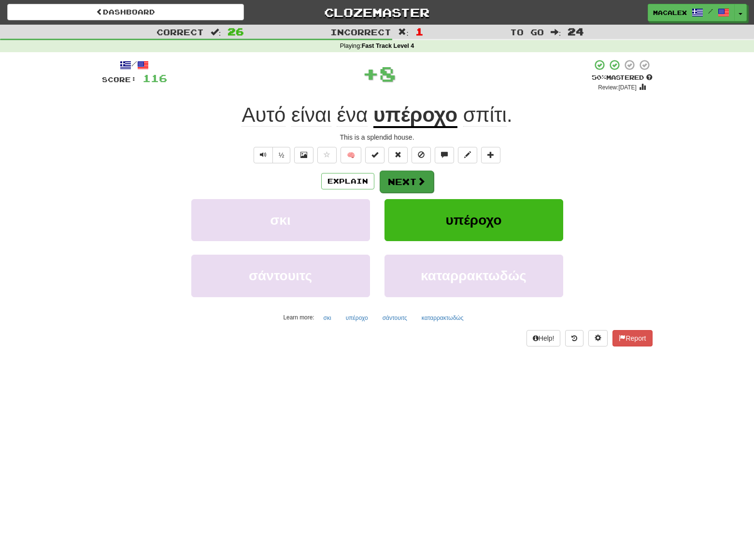
click at [417, 187] on button "Next" at bounding box center [407, 182] width 54 height 22
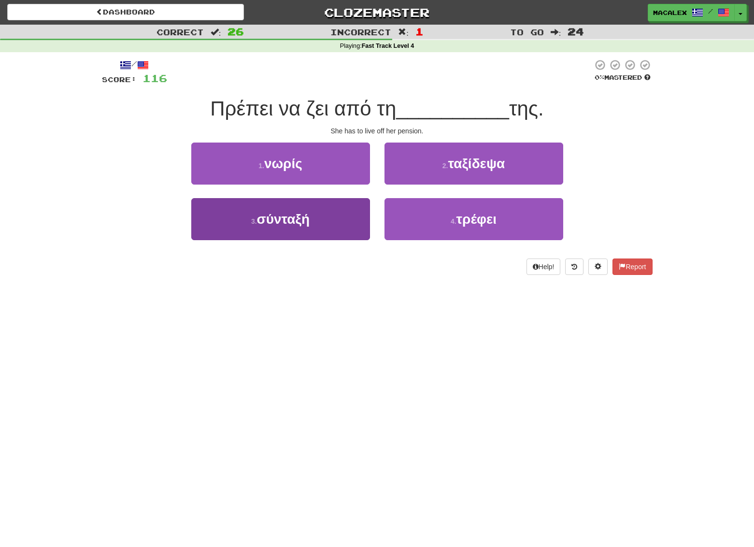
click at [289, 224] on span "σύνταξή" at bounding box center [283, 219] width 53 height 15
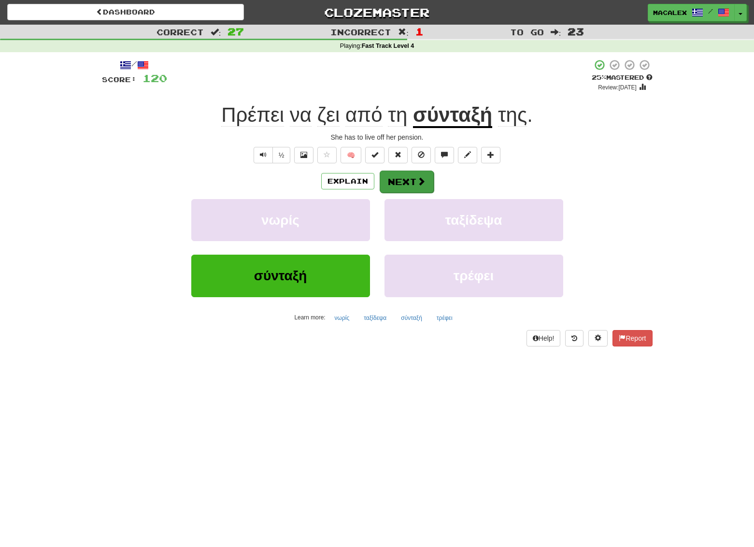
click at [409, 185] on button "Next" at bounding box center [407, 182] width 54 height 22
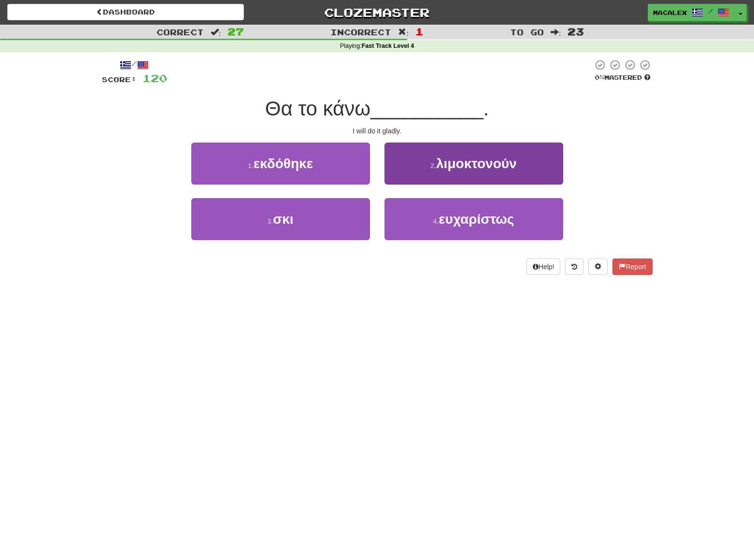
click at [467, 228] on button "4 . ευχαρίστως" at bounding box center [474, 219] width 179 height 42
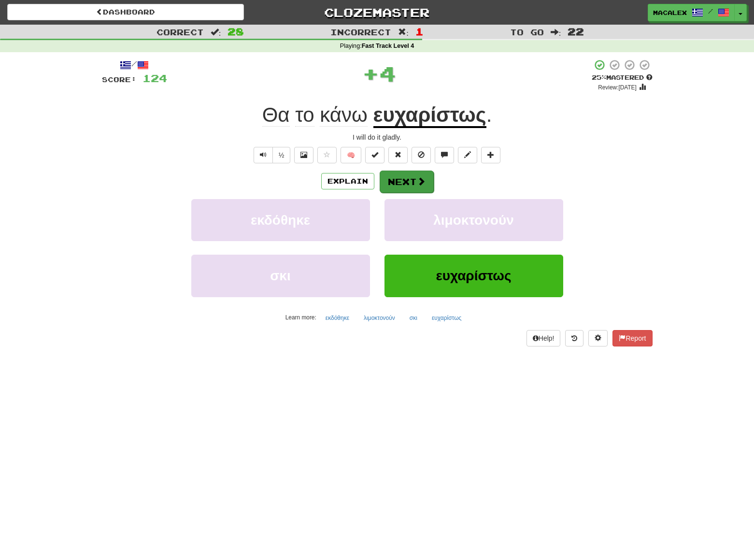
click at [410, 190] on button "Next" at bounding box center [407, 182] width 54 height 22
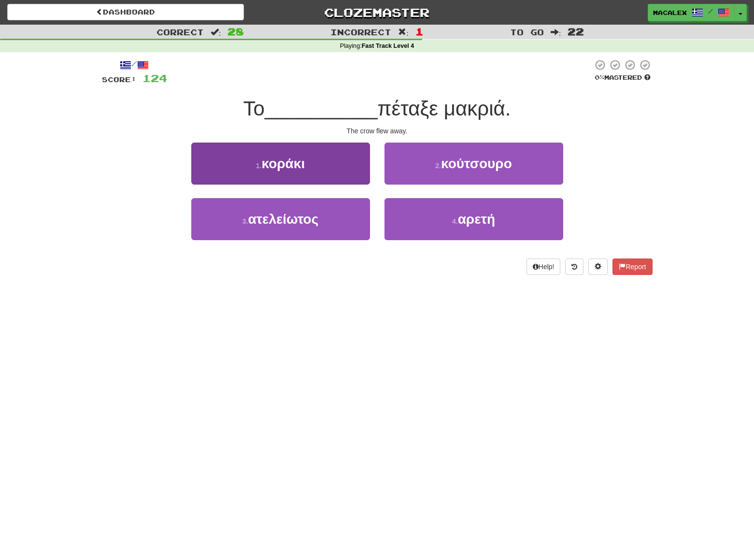
click at [261, 172] on button "1 . κοράκι" at bounding box center [280, 164] width 179 height 42
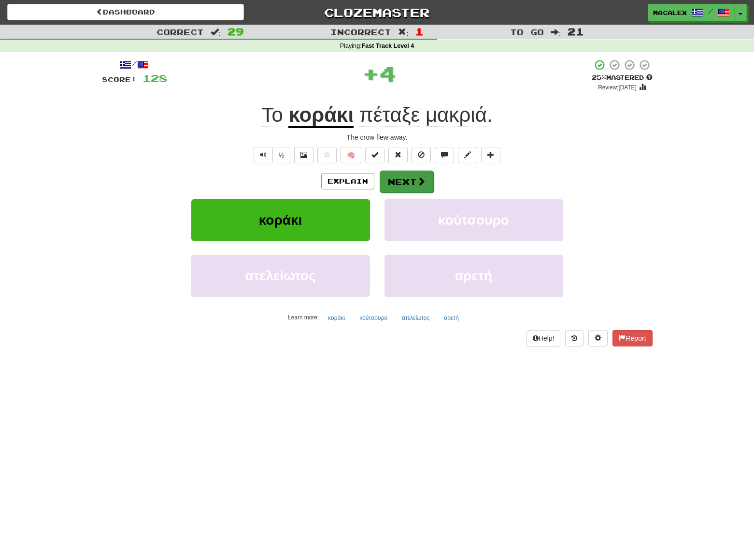
click at [402, 186] on button "Next" at bounding box center [407, 182] width 54 height 22
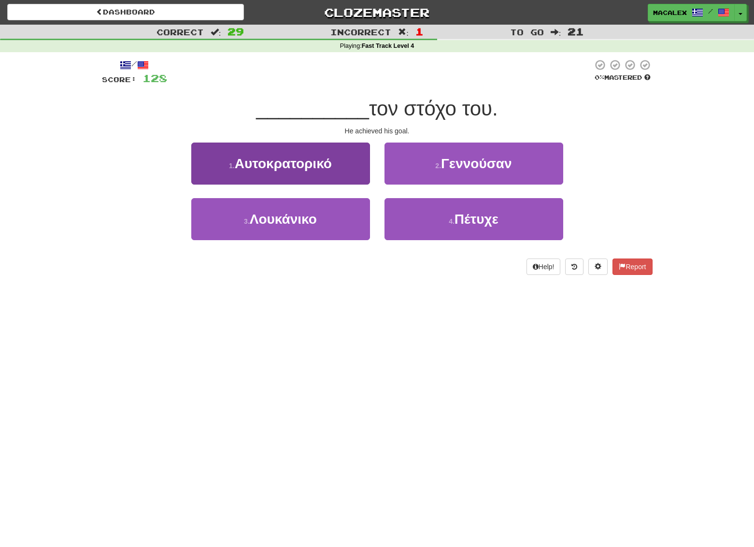
click at [280, 167] on span "Αυτοκρατορικό" at bounding box center [283, 163] width 97 height 15
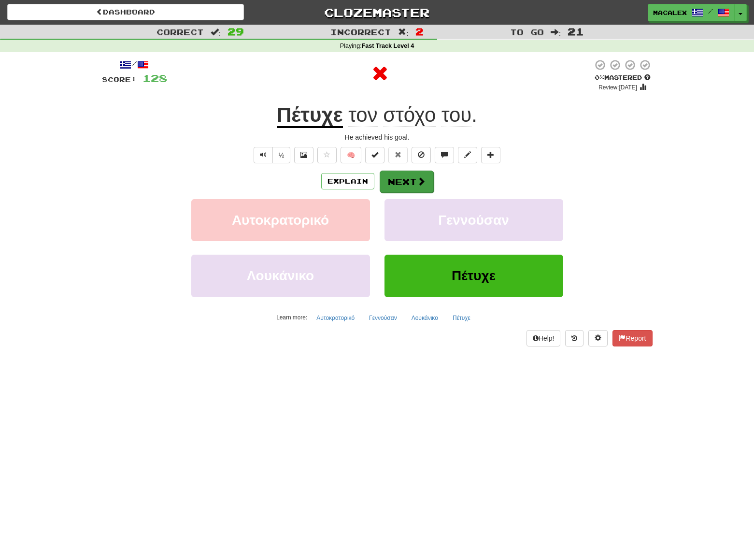
click at [417, 183] on span at bounding box center [421, 181] width 9 height 9
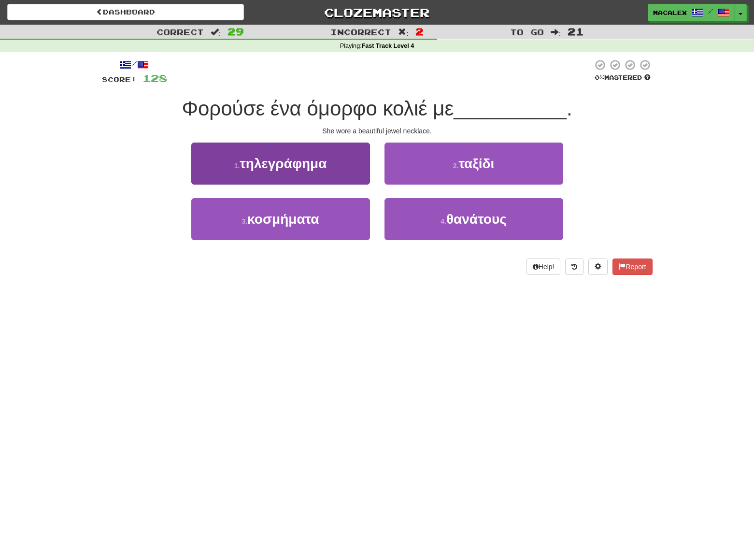
click at [277, 218] on span "κοσμήματα" at bounding box center [283, 219] width 72 height 15
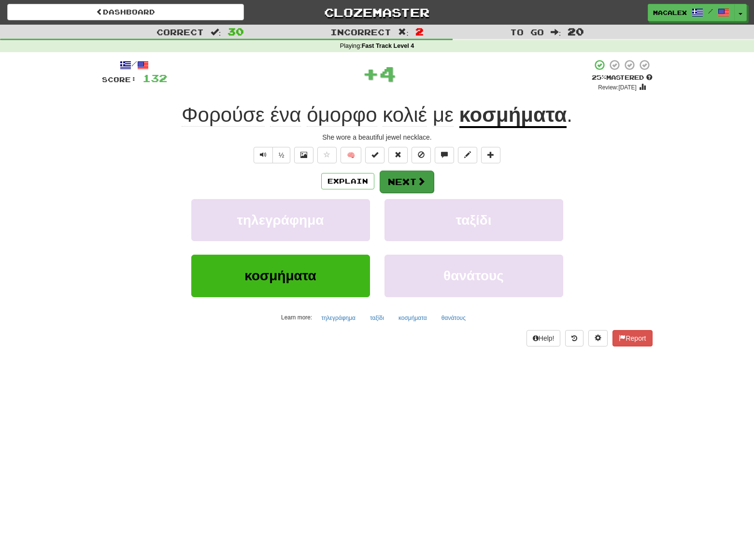
click at [407, 183] on button "Next" at bounding box center [407, 182] width 54 height 22
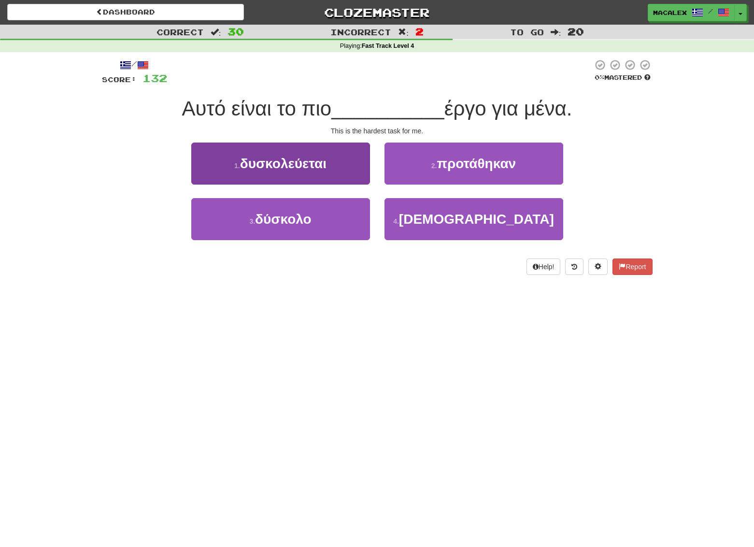
click at [254, 170] on span "δυσκολεύεται" at bounding box center [283, 163] width 87 height 15
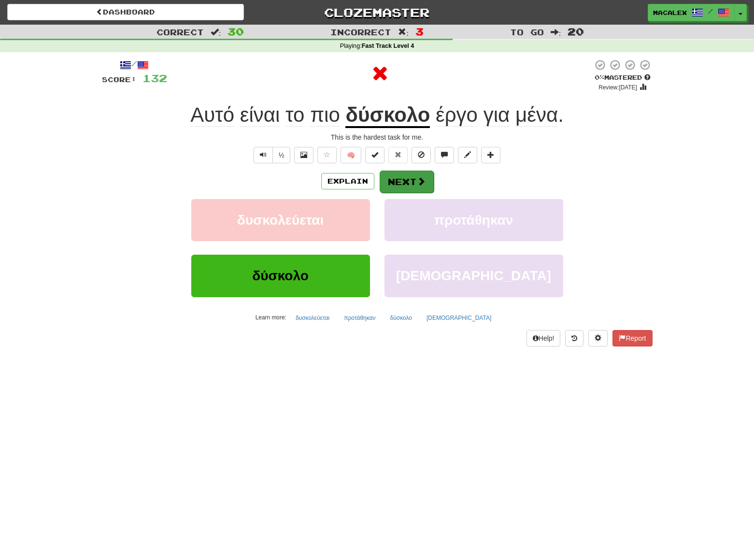
click at [397, 185] on button "Next" at bounding box center [407, 182] width 54 height 22
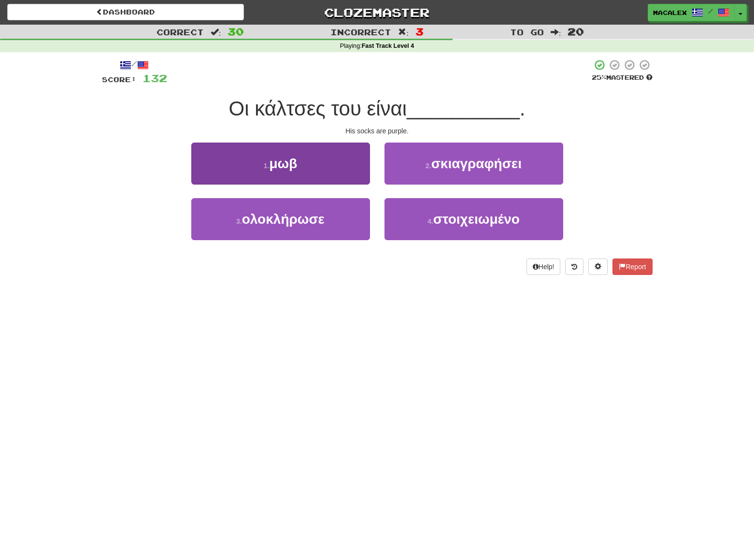
click at [257, 174] on button "1 . μωβ" at bounding box center [280, 164] width 179 height 42
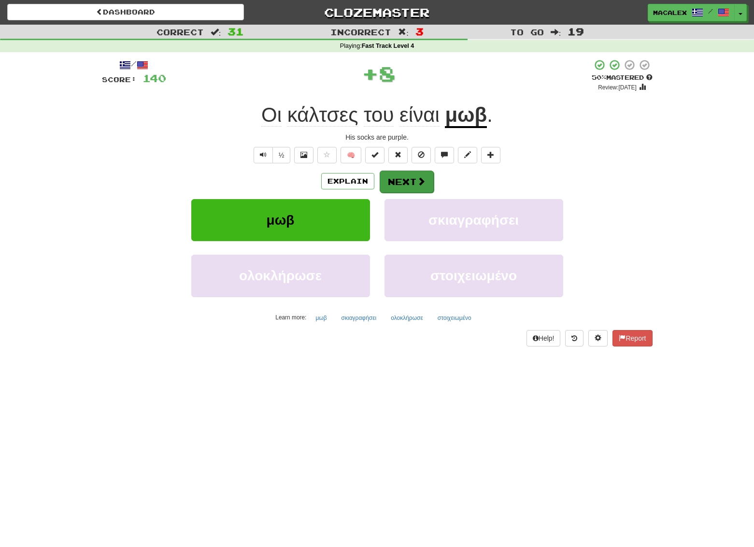
click at [401, 182] on button "Next" at bounding box center [407, 182] width 54 height 22
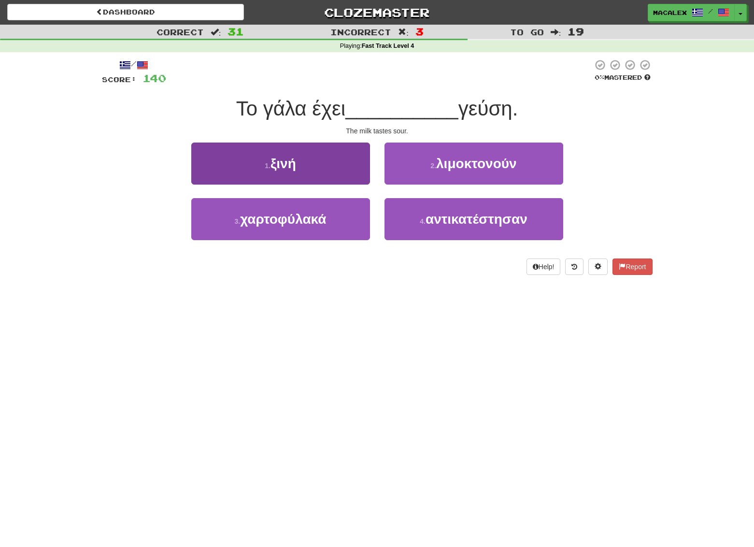
click at [275, 171] on button "1 . ξινή" at bounding box center [280, 164] width 179 height 42
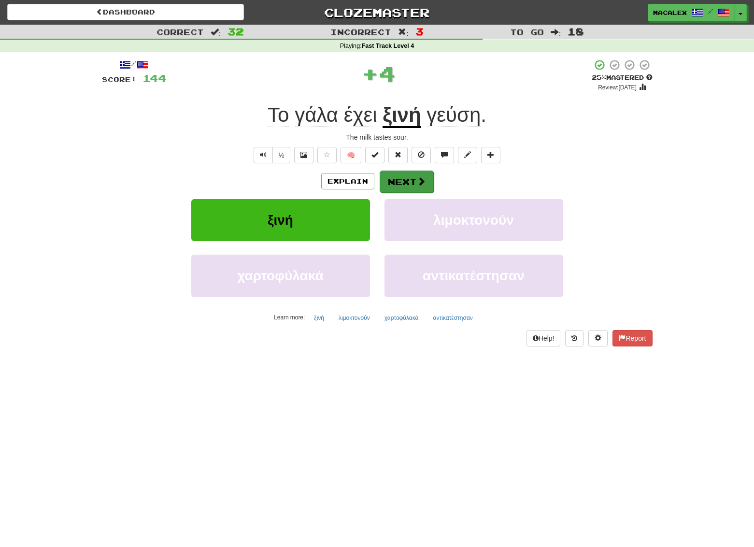
click at [399, 181] on button "Next" at bounding box center [407, 182] width 54 height 22
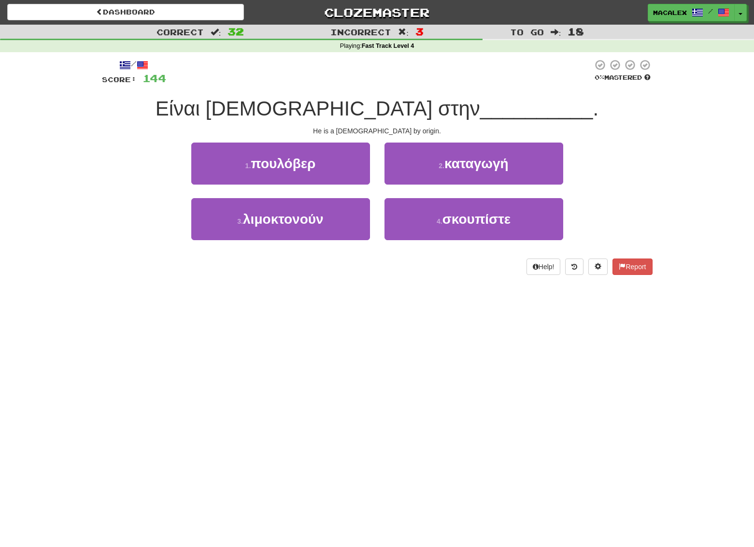
click at [464, 168] on span "καταγωγή" at bounding box center [477, 163] width 64 height 15
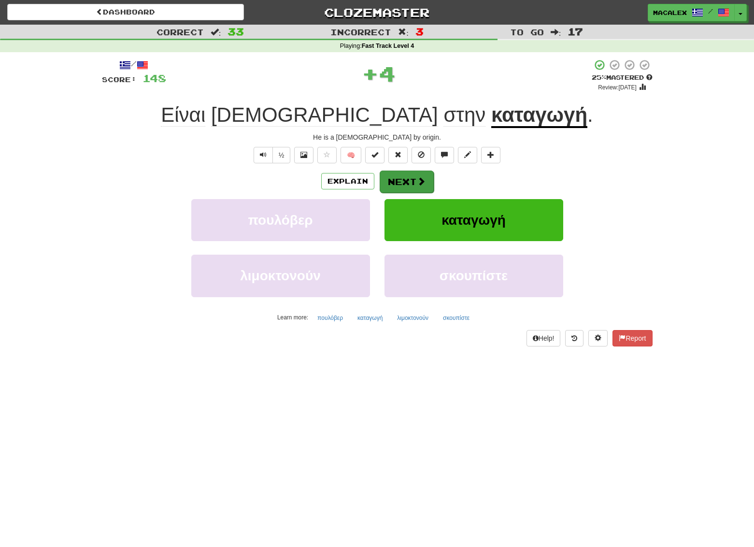
click at [419, 181] on span at bounding box center [421, 181] width 9 height 9
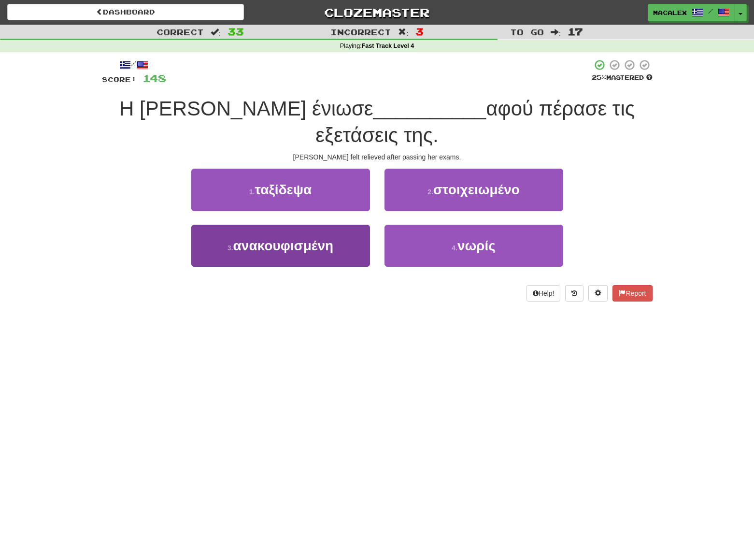
click at [281, 238] on span "ανακουφισμένη" at bounding box center [283, 245] width 100 height 15
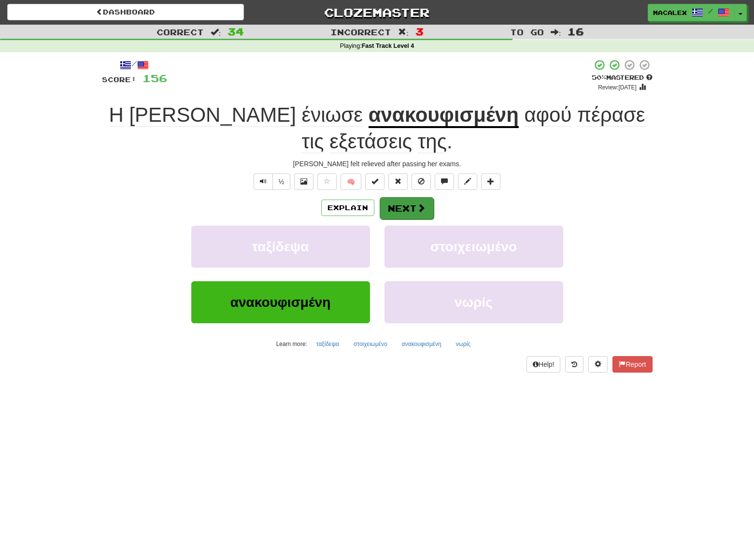
click at [418, 209] on span at bounding box center [421, 207] width 9 height 9
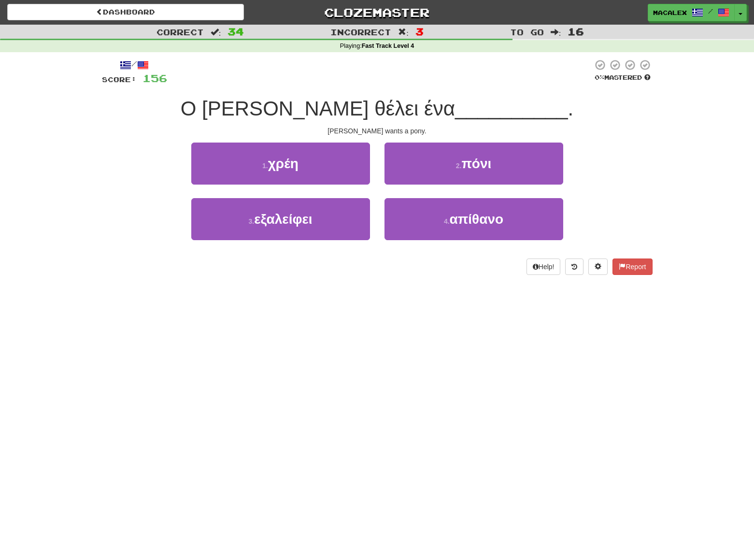
click at [433, 163] on button "2 . πόνι" at bounding box center [474, 164] width 179 height 42
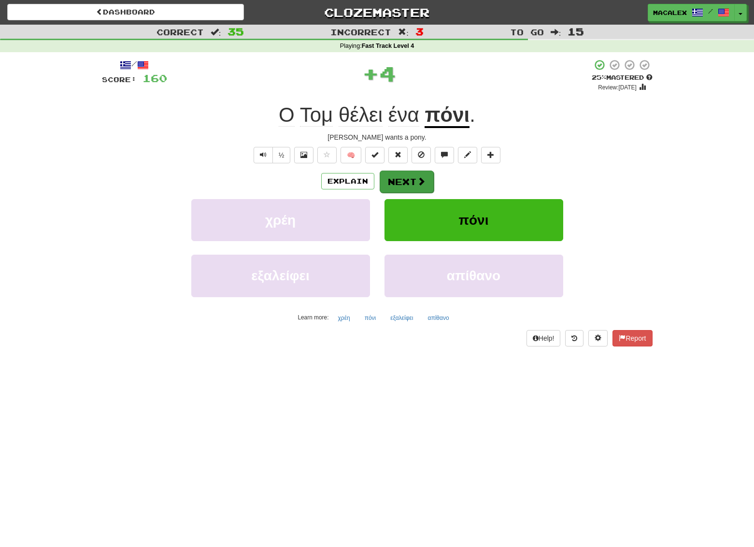
click at [411, 179] on button "Next" at bounding box center [407, 182] width 54 height 22
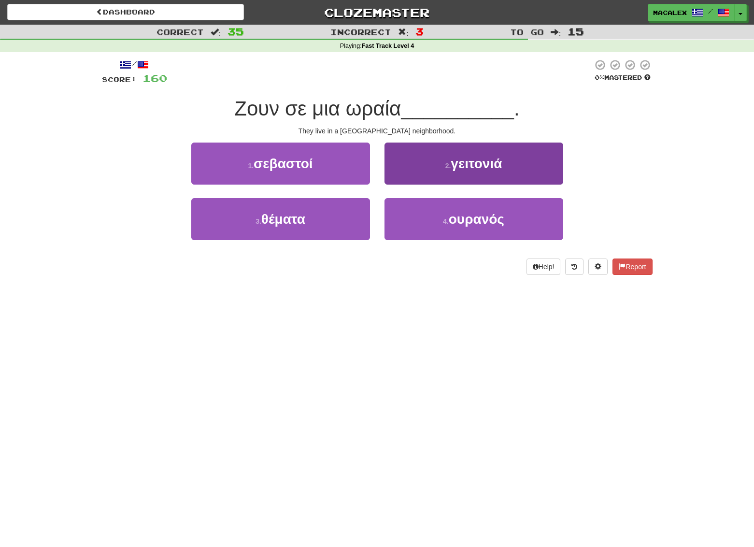
scroll to position [0, 0]
click at [418, 171] on button "2 . γειτονιά" at bounding box center [474, 164] width 179 height 42
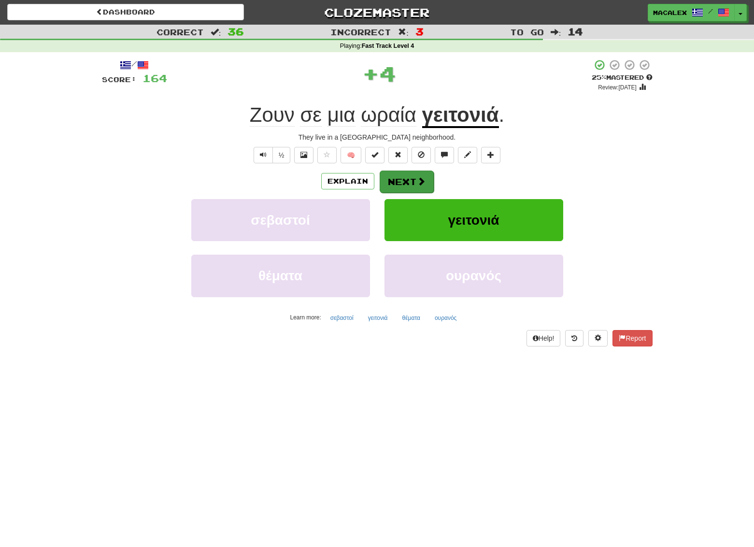
scroll to position [0, 0]
click at [398, 184] on button "Next" at bounding box center [407, 182] width 54 height 22
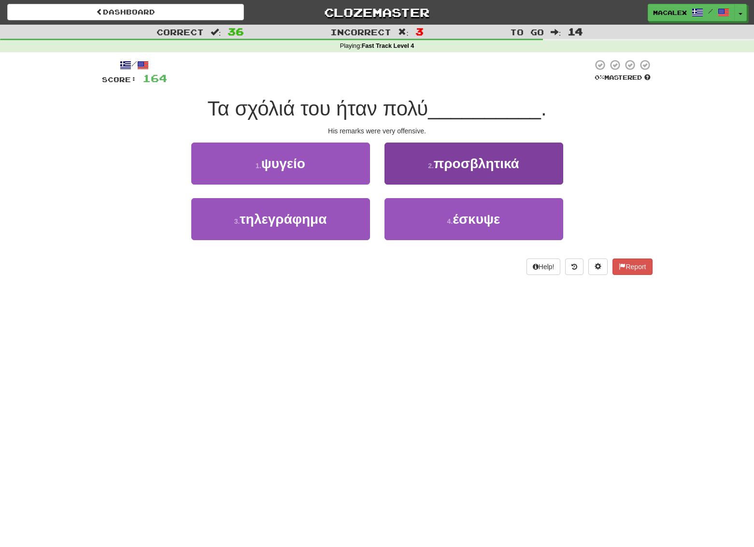
click at [467, 166] on span "προσβλητικά" at bounding box center [477, 163] width 86 height 15
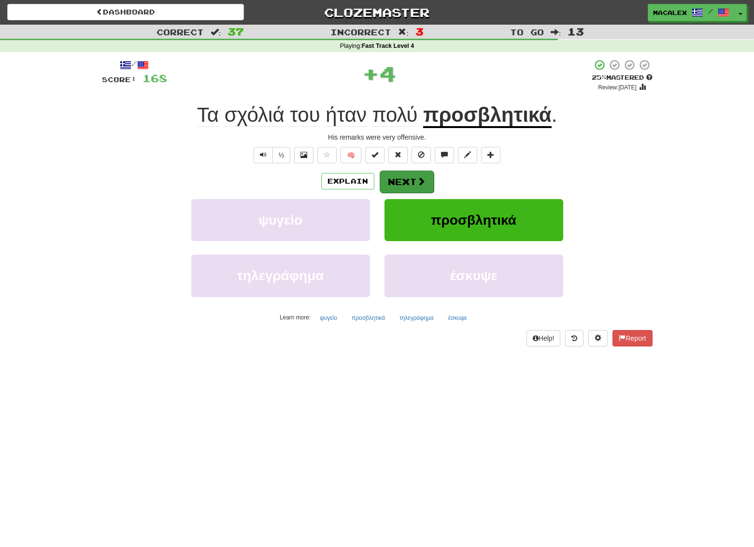
click at [408, 182] on button "Next" at bounding box center [407, 182] width 54 height 22
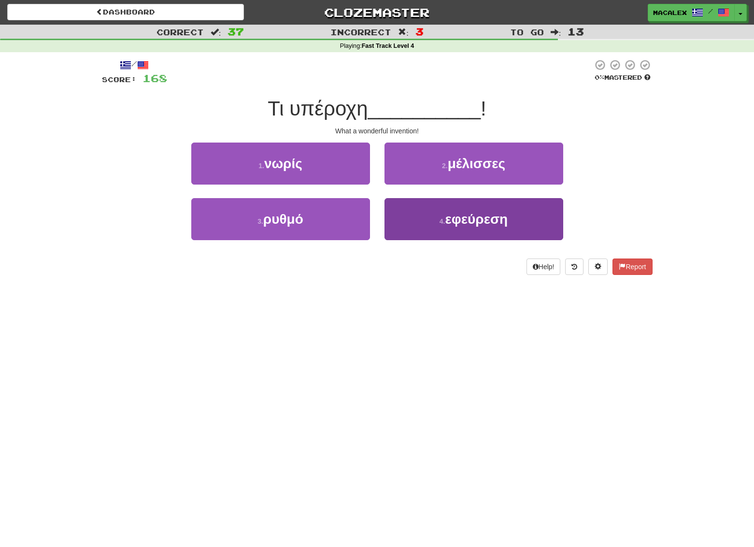
scroll to position [0, 0]
click at [469, 221] on span "εφεύρεση" at bounding box center [476, 219] width 63 height 15
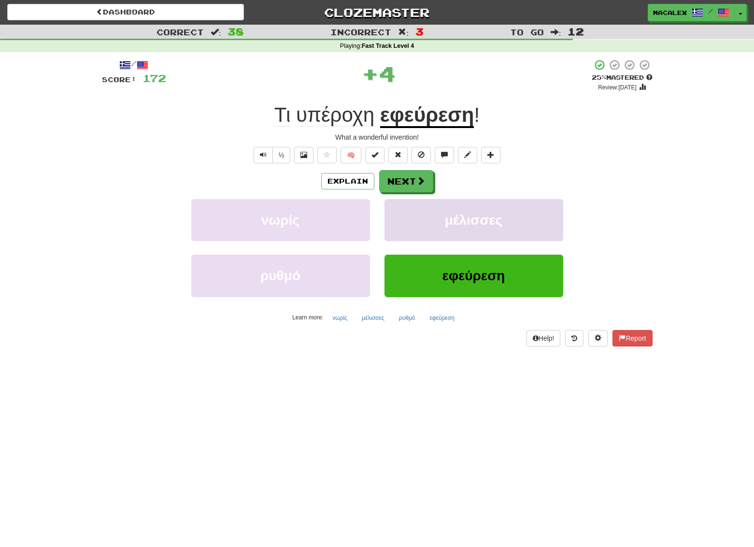
scroll to position [0, 0]
click at [415, 181] on button "Next" at bounding box center [407, 181] width 54 height 22
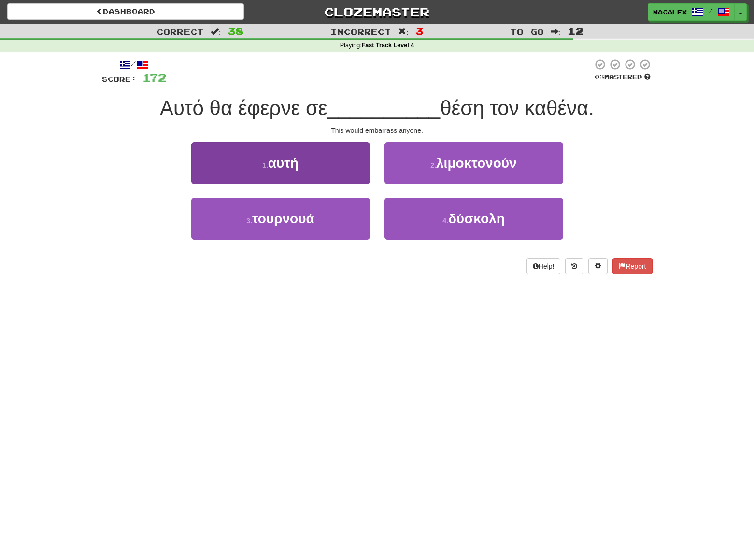
click at [298, 168] on span "αυτή" at bounding box center [283, 163] width 30 height 15
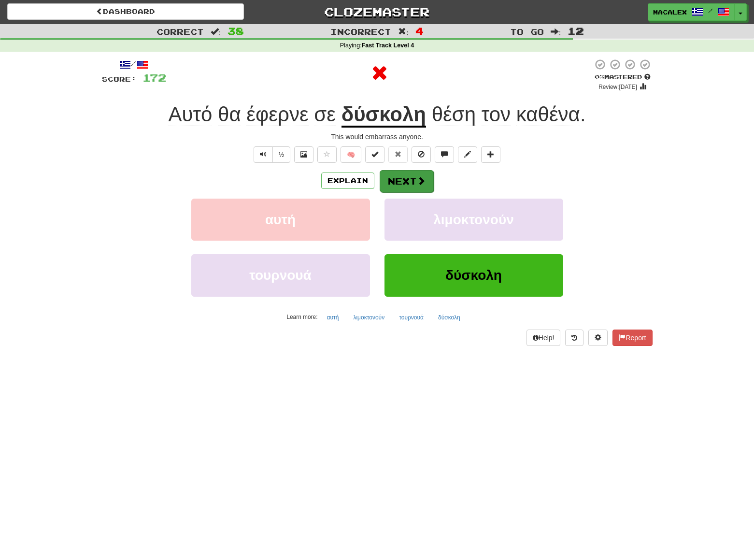
click at [385, 177] on button "Next" at bounding box center [407, 181] width 54 height 22
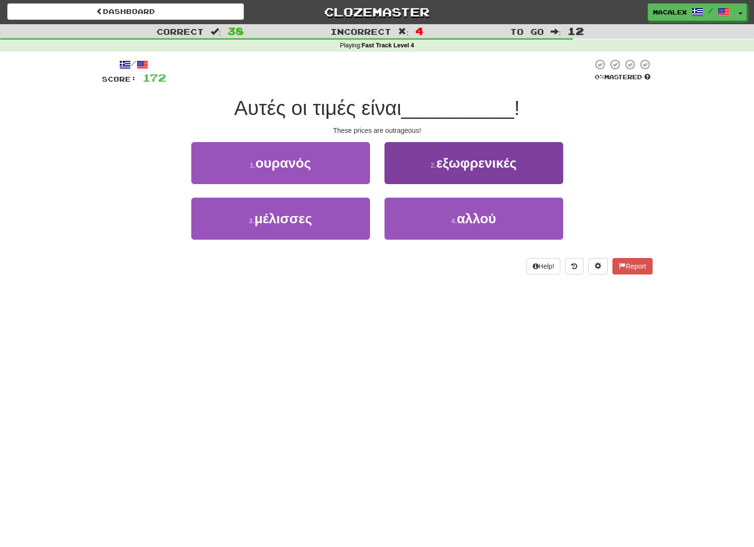
click at [385, 177] on button "2 . εξωφρενικές" at bounding box center [474, 163] width 179 height 42
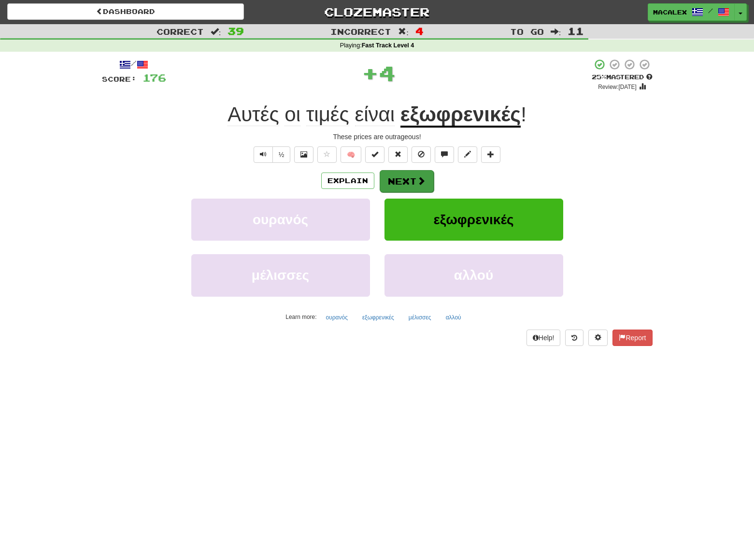
click at [405, 180] on button "Next" at bounding box center [407, 181] width 54 height 22
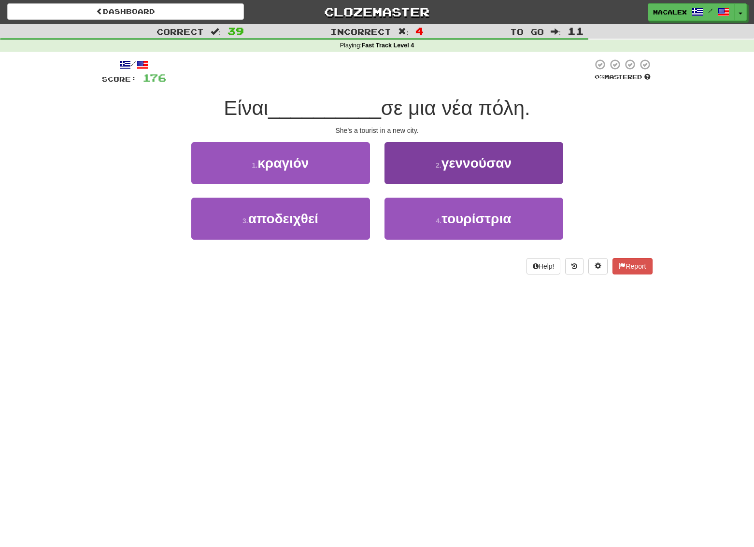
click at [453, 217] on span "τουρίστρια" at bounding box center [477, 218] width 70 height 15
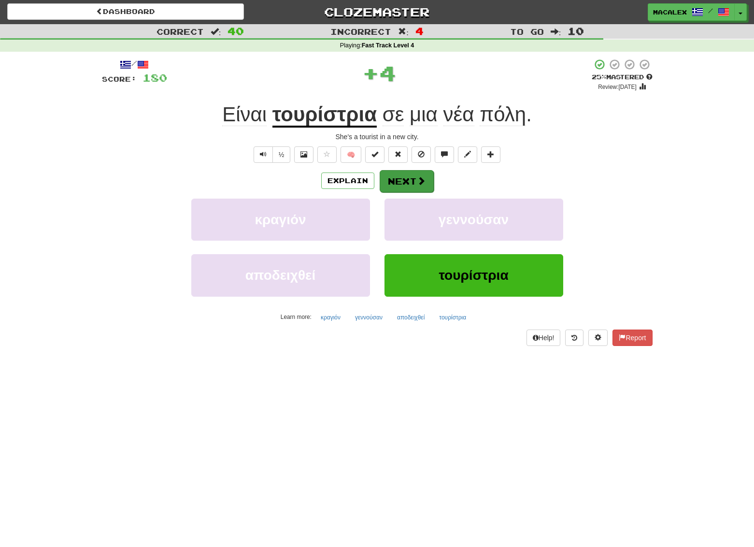
click at [415, 182] on button "Next" at bounding box center [407, 181] width 54 height 22
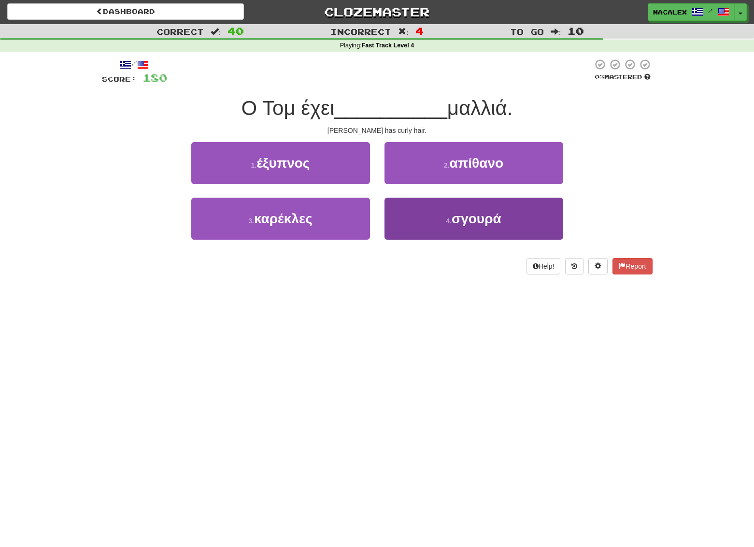
click at [462, 219] on span "σγουρά" at bounding box center [477, 218] width 50 height 15
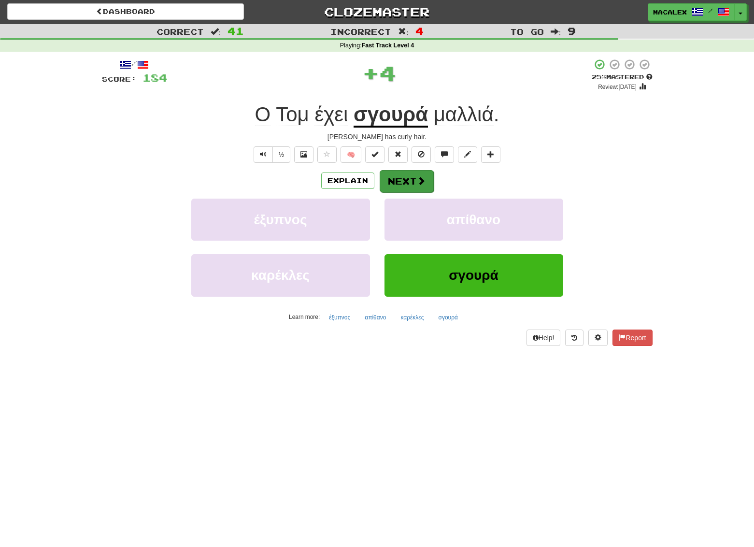
click at [405, 179] on button "Next" at bounding box center [407, 181] width 54 height 22
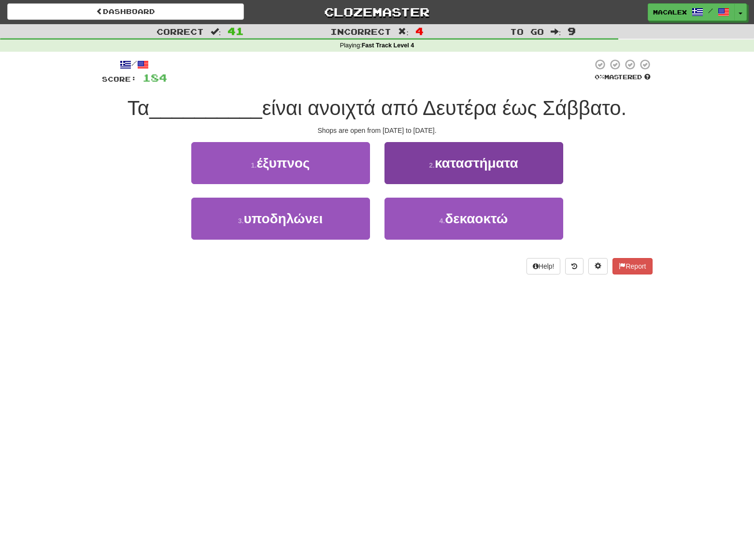
click at [442, 174] on button "2 . καταστήματα" at bounding box center [474, 163] width 179 height 42
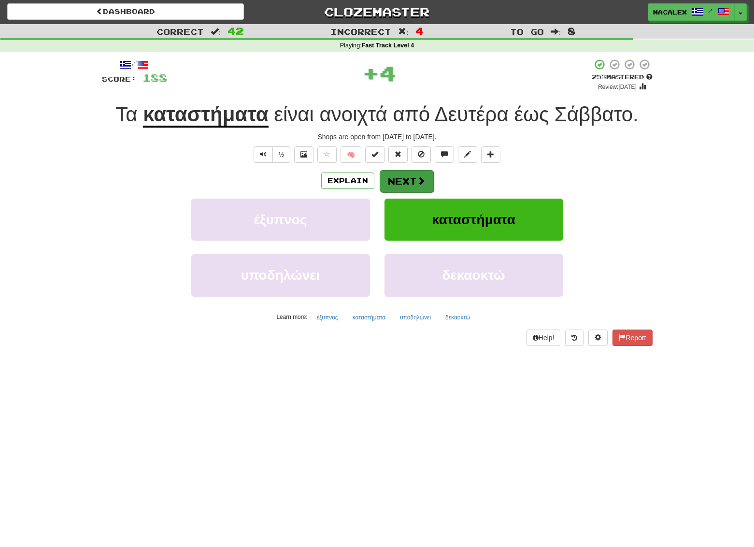
click at [419, 185] on button "Next" at bounding box center [407, 181] width 54 height 22
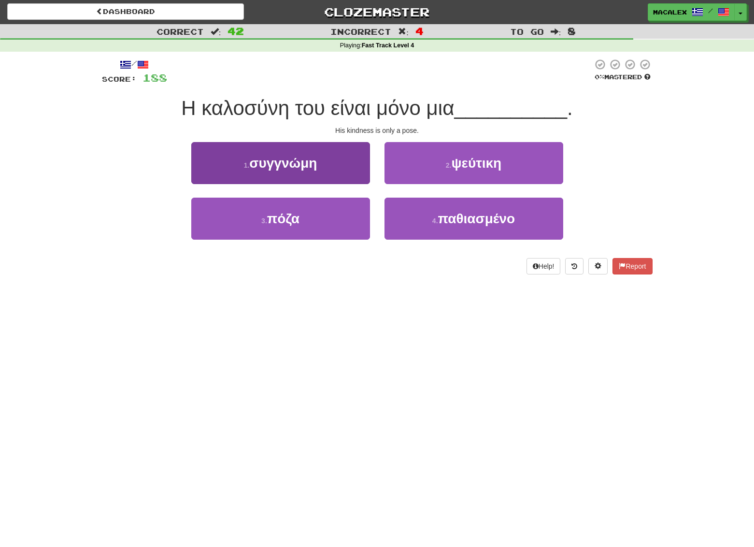
click at [264, 228] on button "3 . πόζα" at bounding box center [280, 219] width 179 height 42
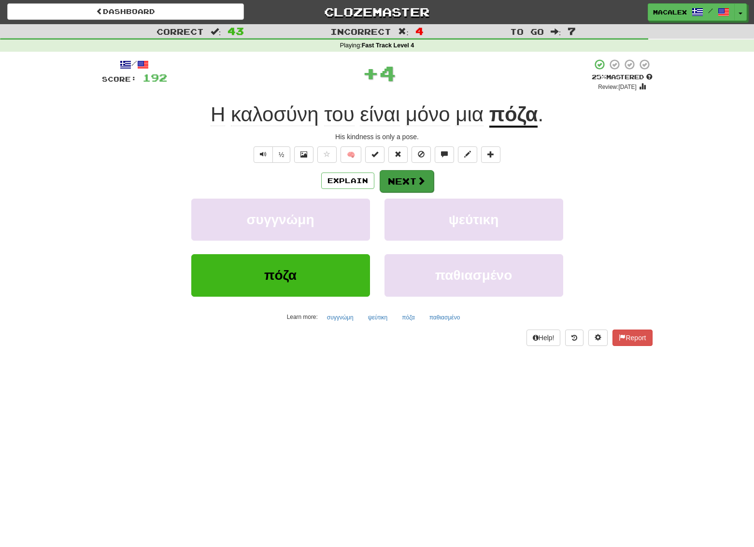
click at [410, 180] on button "Next" at bounding box center [407, 181] width 54 height 22
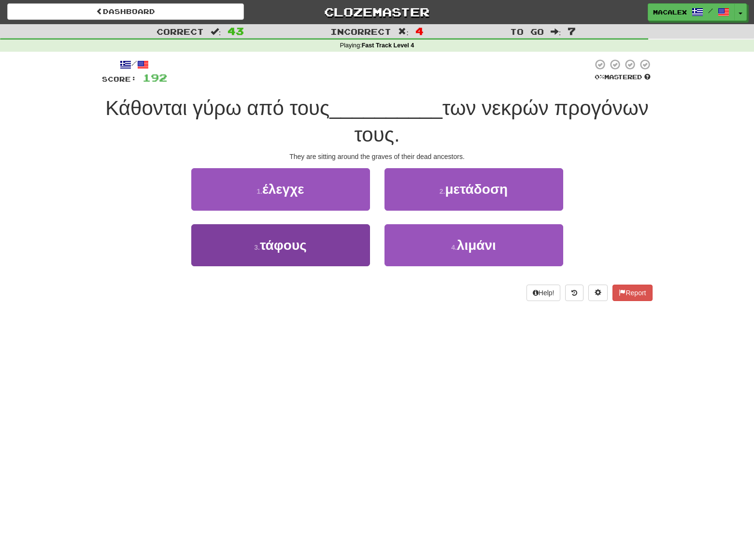
scroll to position [1, 0]
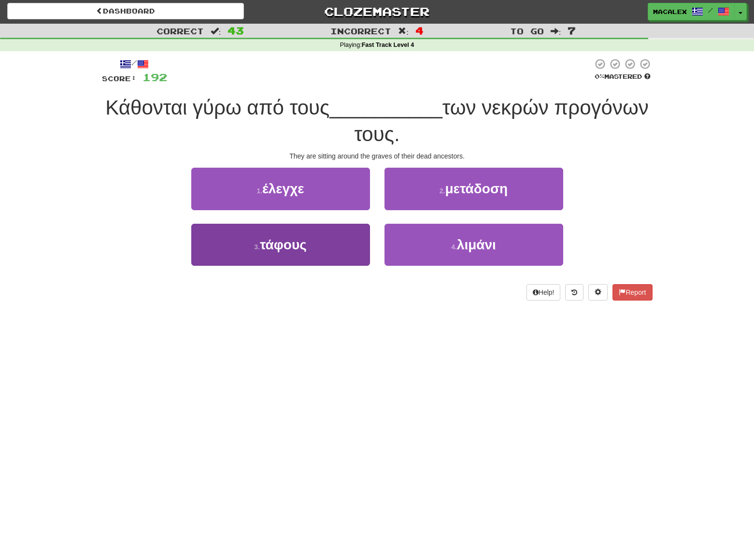
click at [281, 247] on span "τάφους" at bounding box center [283, 244] width 47 height 15
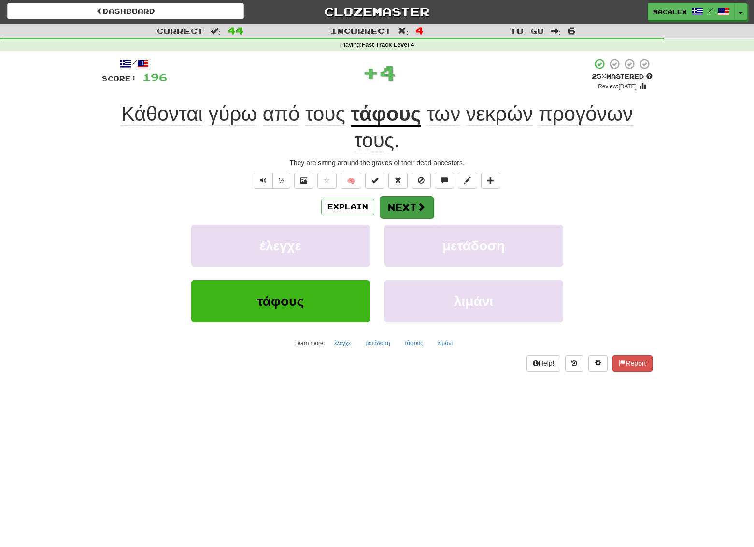
click at [399, 208] on button "Next" at bounding box center [407, 207] width 54 height 22
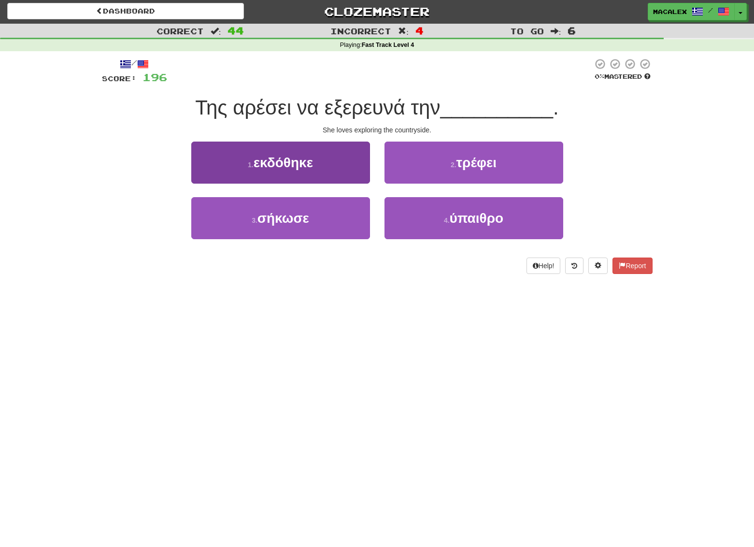
click at [292, 162] on span "εκδόθηκε" at bounding box center [283, 162] width 59 height 15
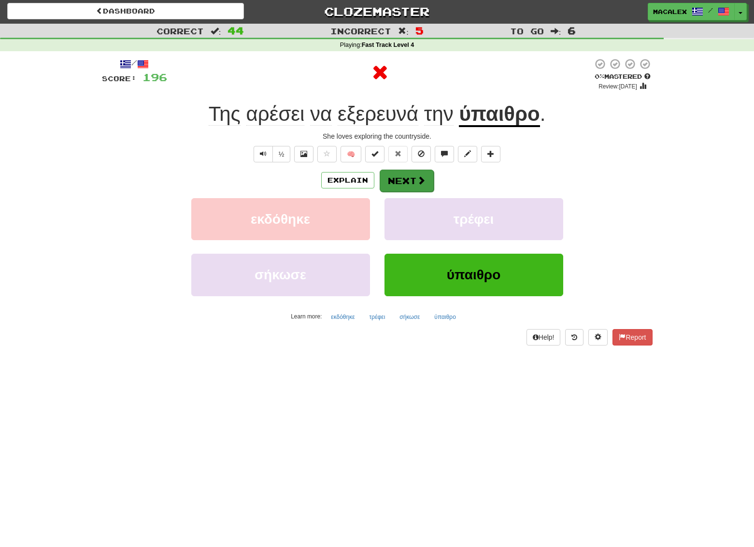
click at [397, 181] on button "Next" at bounding box center [407, 181] width 54 height 22
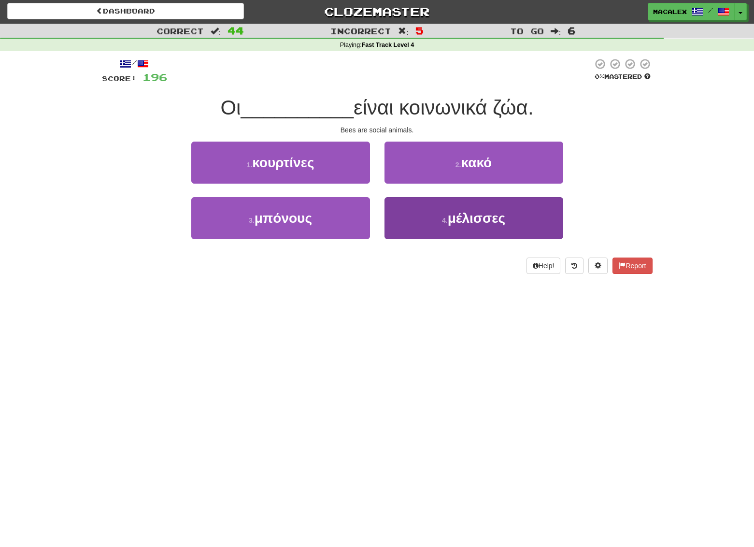
click at [428, 215] on button "4 . μέλισσες" at bounding box center [474, 218] width 179 height 42
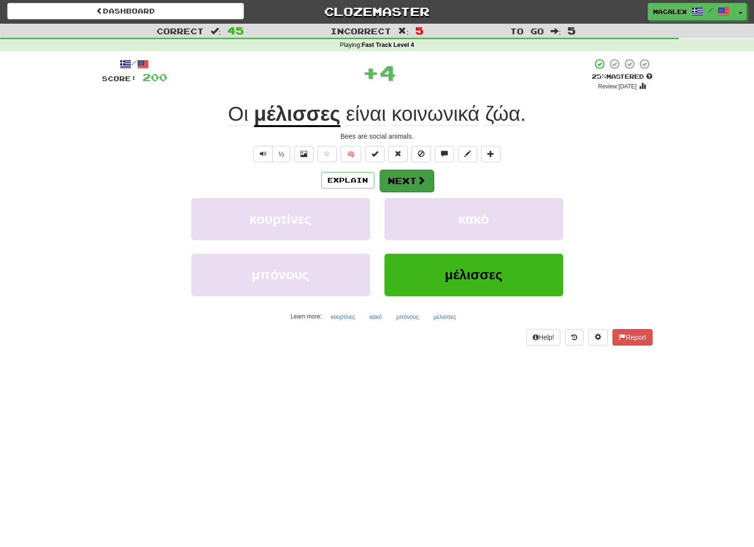
click at [389, 184] on button "Next" at bounding box center [407, 181] width 54 height 22
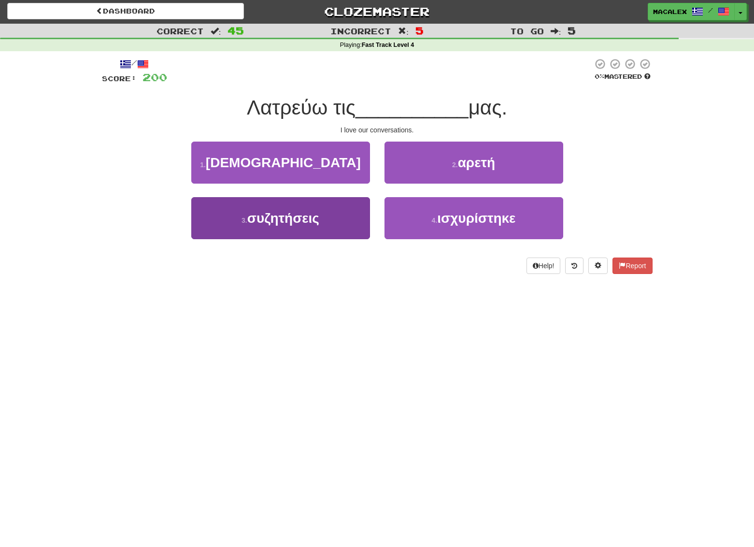
click at [262, 219] on span "συζητήσεις" at bounding box center [283, 218] width 72 height 15
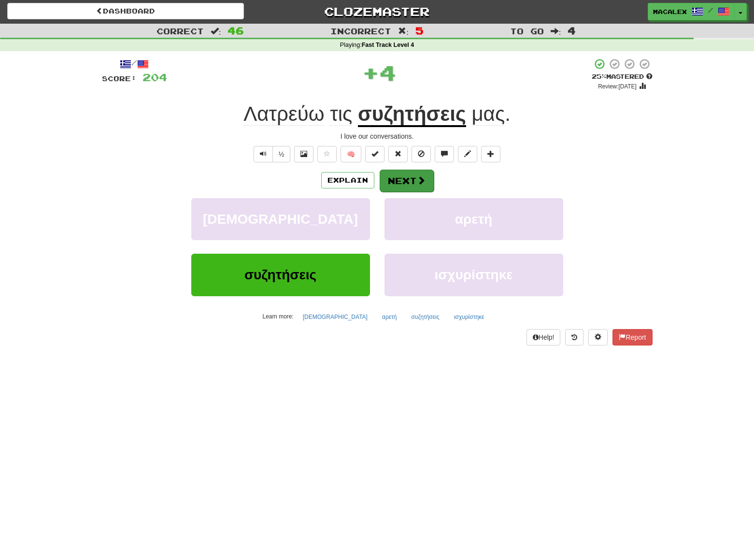
click at [392, 183] on button "Next" at bounding box center [407, 181] width 54 height 22
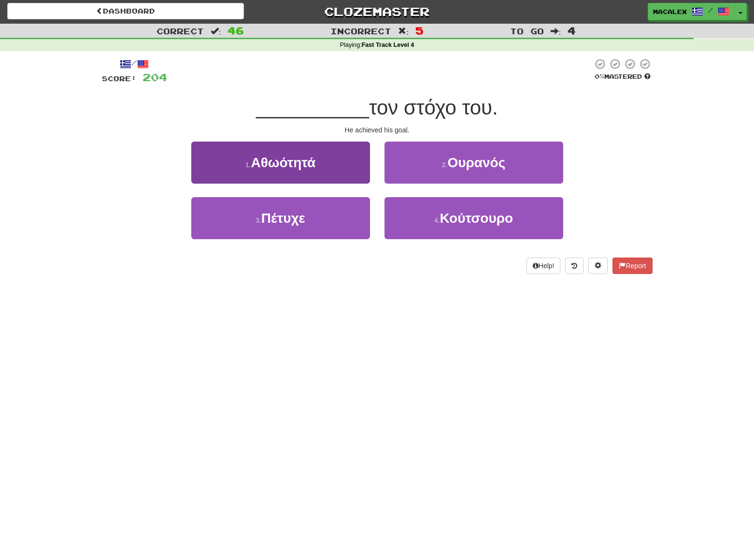
click at [284, 213] on span "Πέτυχε" at bounding box center [283, 218] width 44 height 15
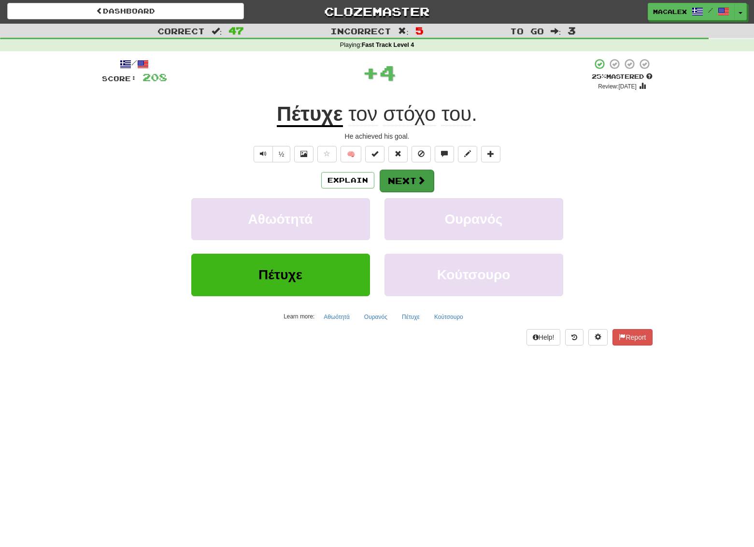
click at [416, 185] on button "Next" at bounding box center [407, 181] width 54 height 22
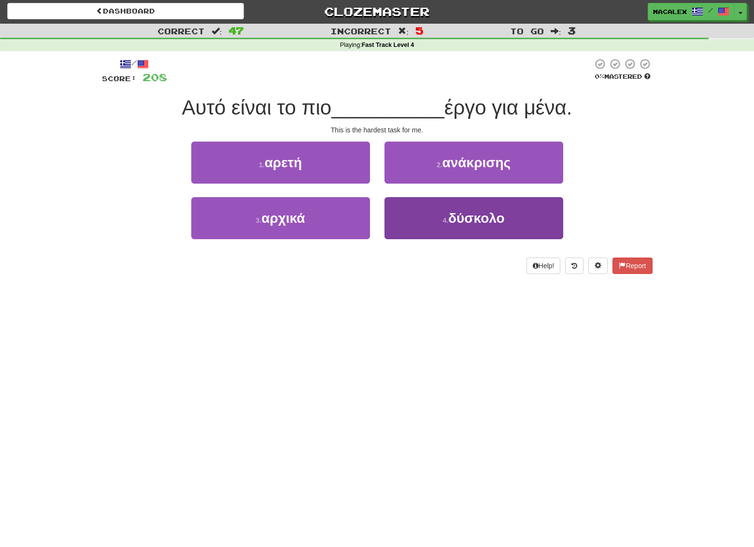
scroll to position [0, 0]
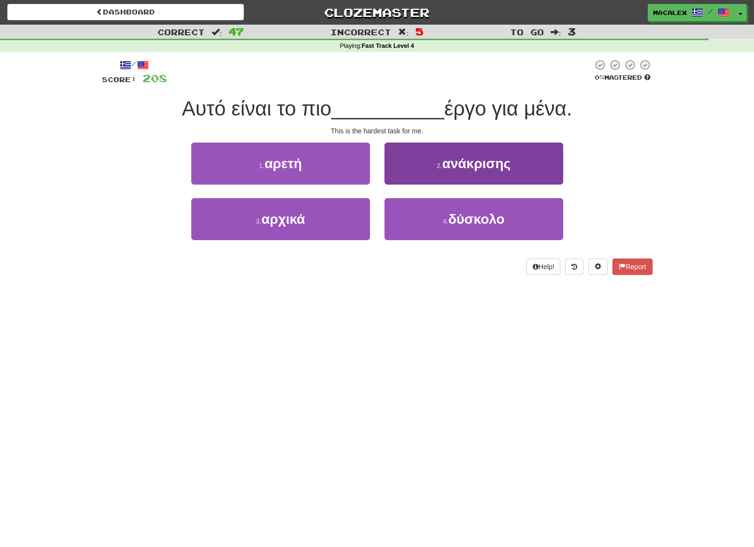
drag, startPoint x: 448, startPoint y: 202, endPoint x: 447, endPoint y: 207, distance: 5.4
click at [448, 202] on button "4 . δύσκολο" at bounding box center [474, 219] width 179 height 42
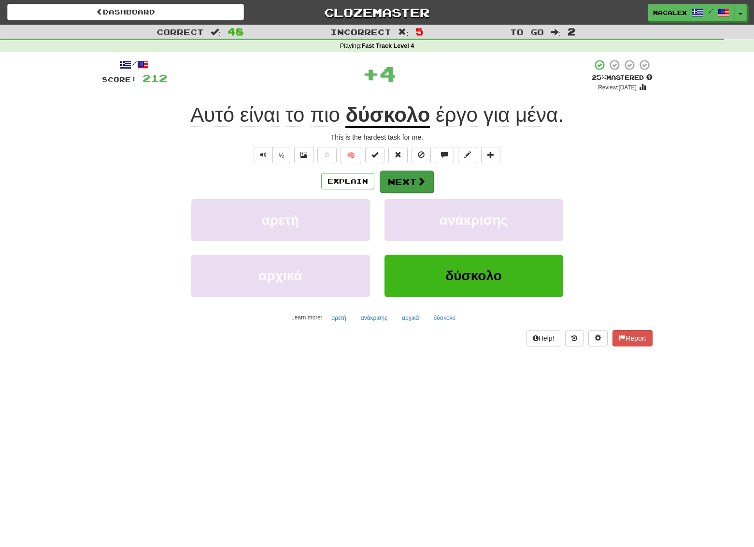
click at [406, 180] on button "Next" at bounding box center [407, 182] width 54 height 22
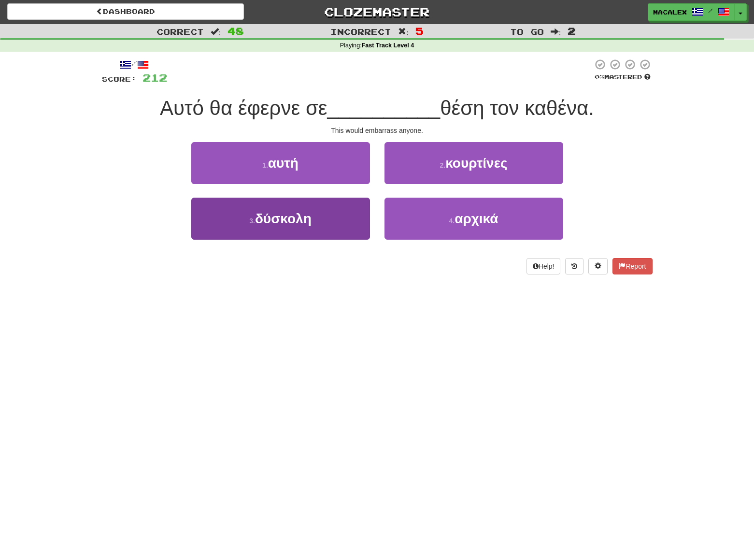
scroll to position [1, 0]
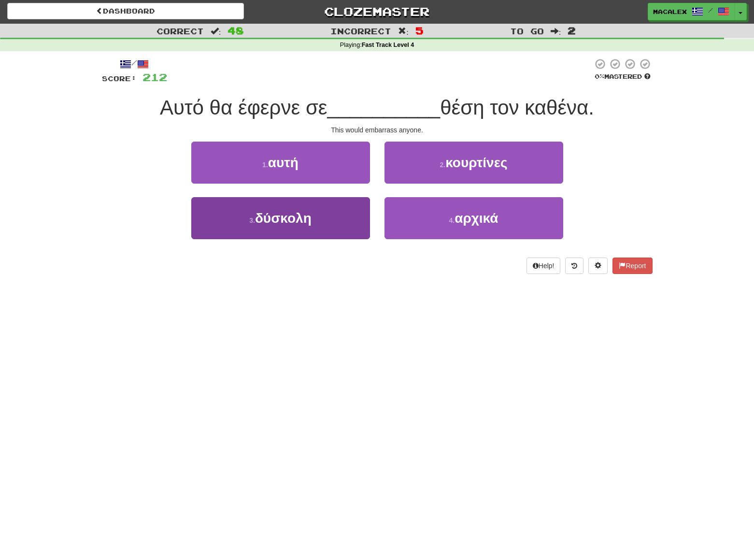
click at [275, 223] on span "δύσκολη" at bounding box center [283, 218] width 57 height 15
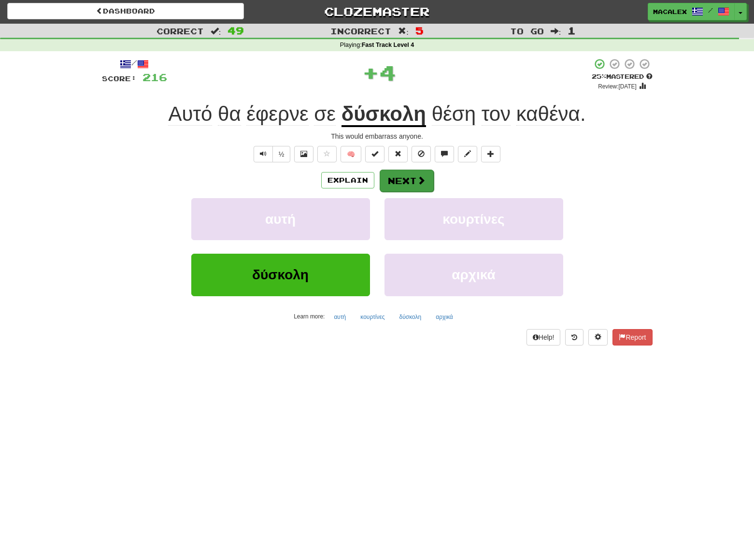
click at [406, 182] on button "Next" at bounding box center [407, 181] width 54 height 22
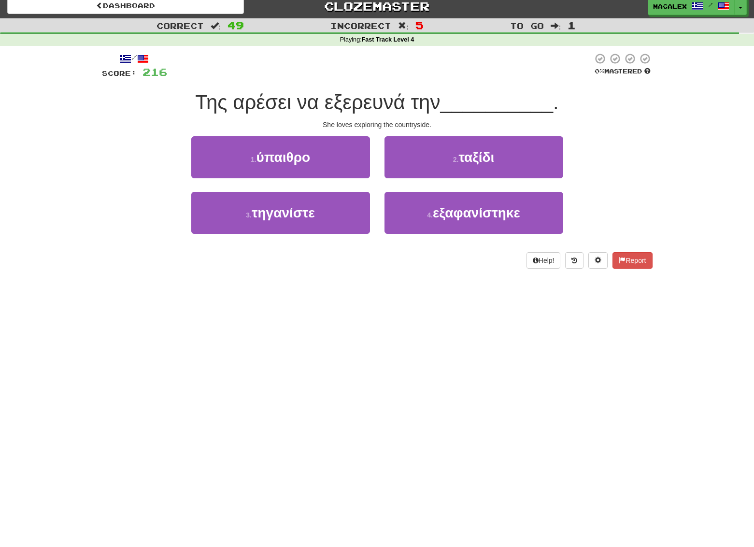
scroll to position [7, 0]
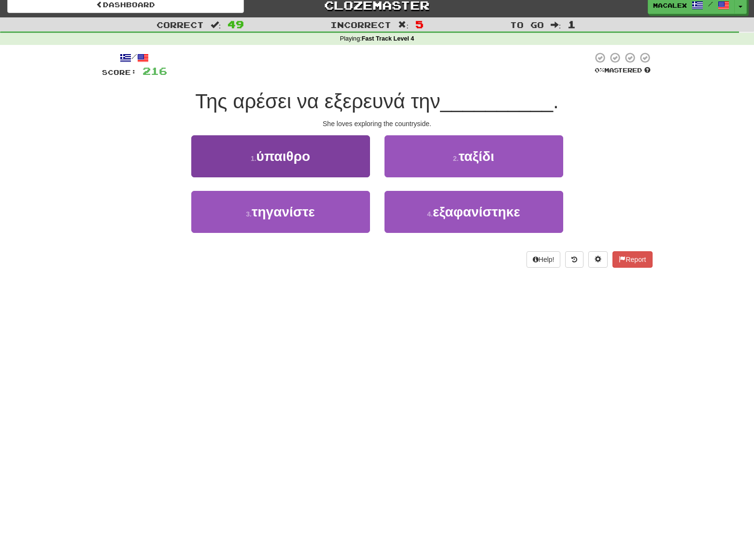
click at [296, 153] on span "ύπαιθρο" at bounding box center [284, 156] width 54 height 15
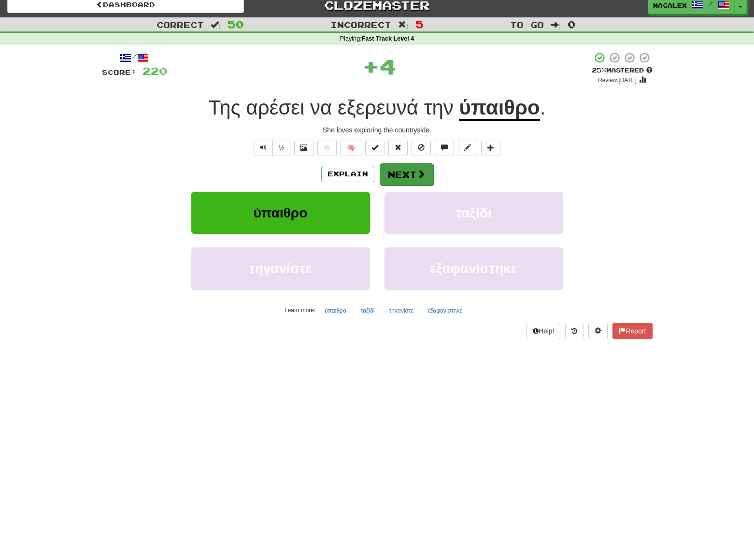
click at [394, 170] on button "Next" at bounding box center [407, 174] width 54 height 22
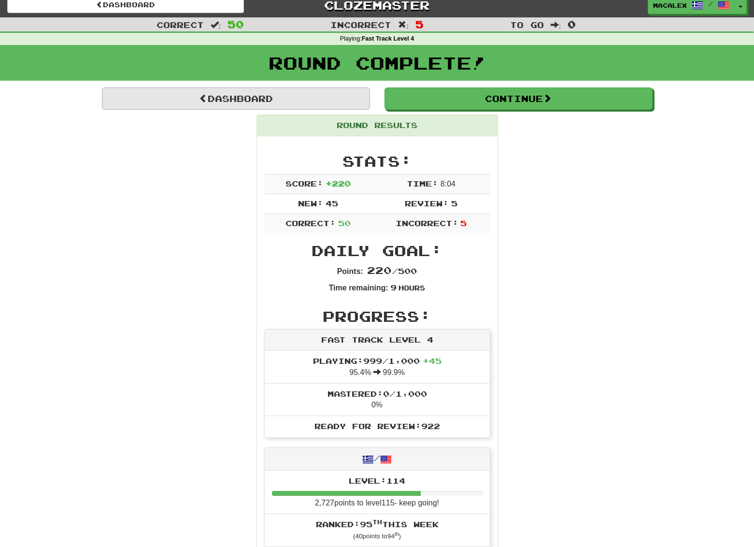
click at [257, 100] on link "Dashboard" at bounding box center [236, 98] width 268 height 22
